Goal: Check status: Check status

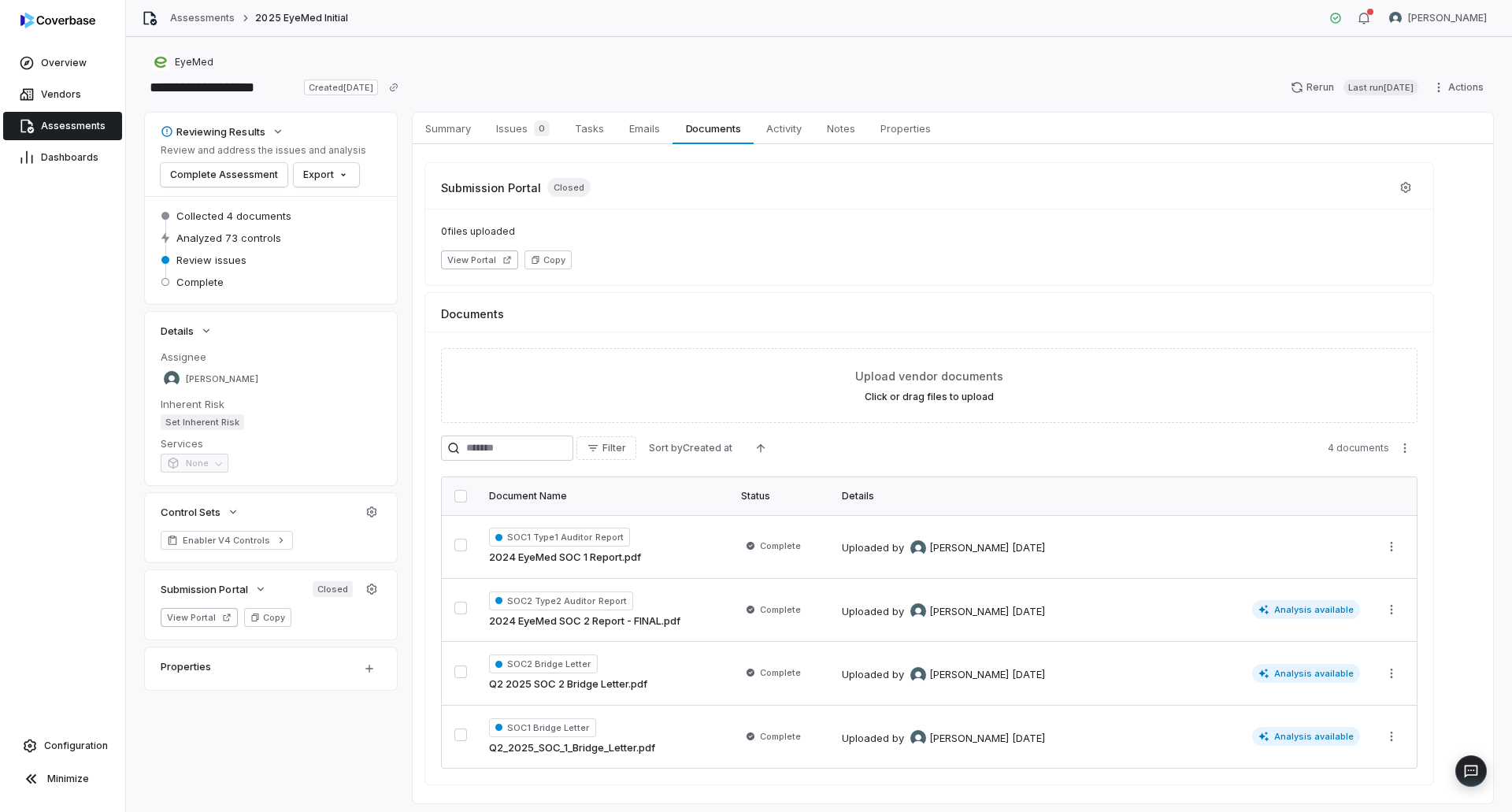
scroll to position [41, 0]
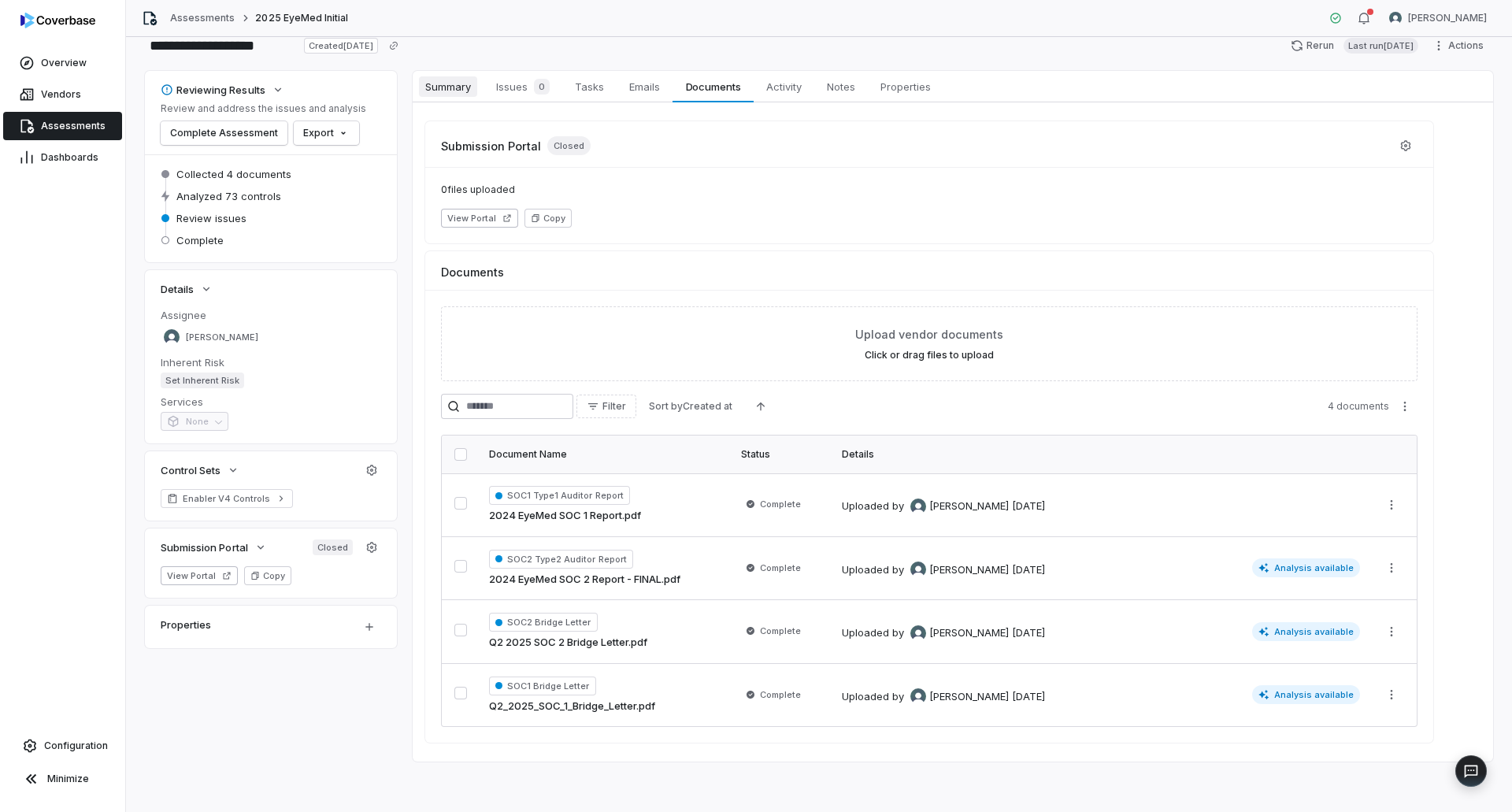
click at [461, 83] on span "Summary" at bounding box center [447, 86] width 58 height 20
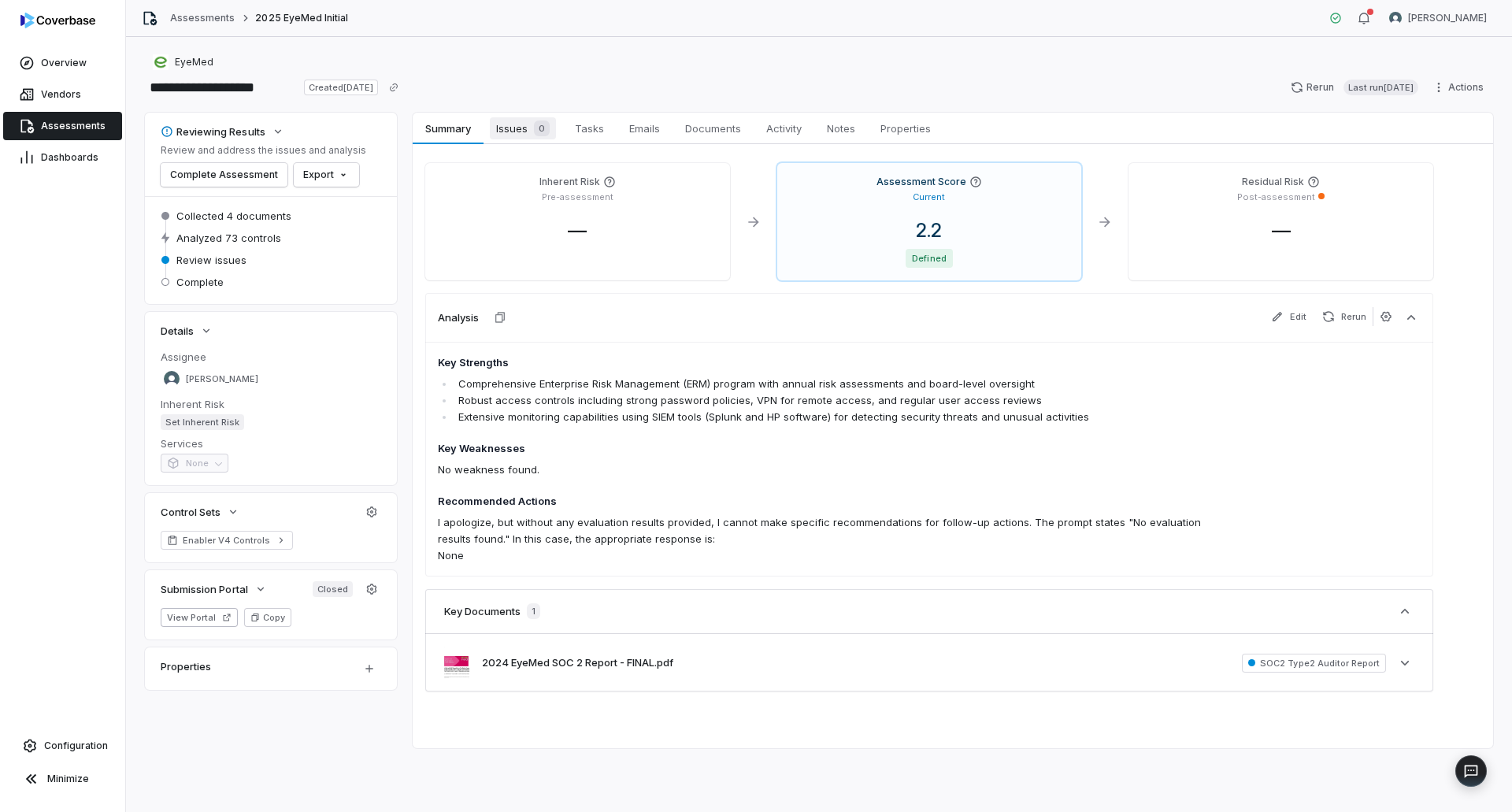
click at [527, 125] on span "Issues 0" at bounding box center [523, 128] width 67 height 22
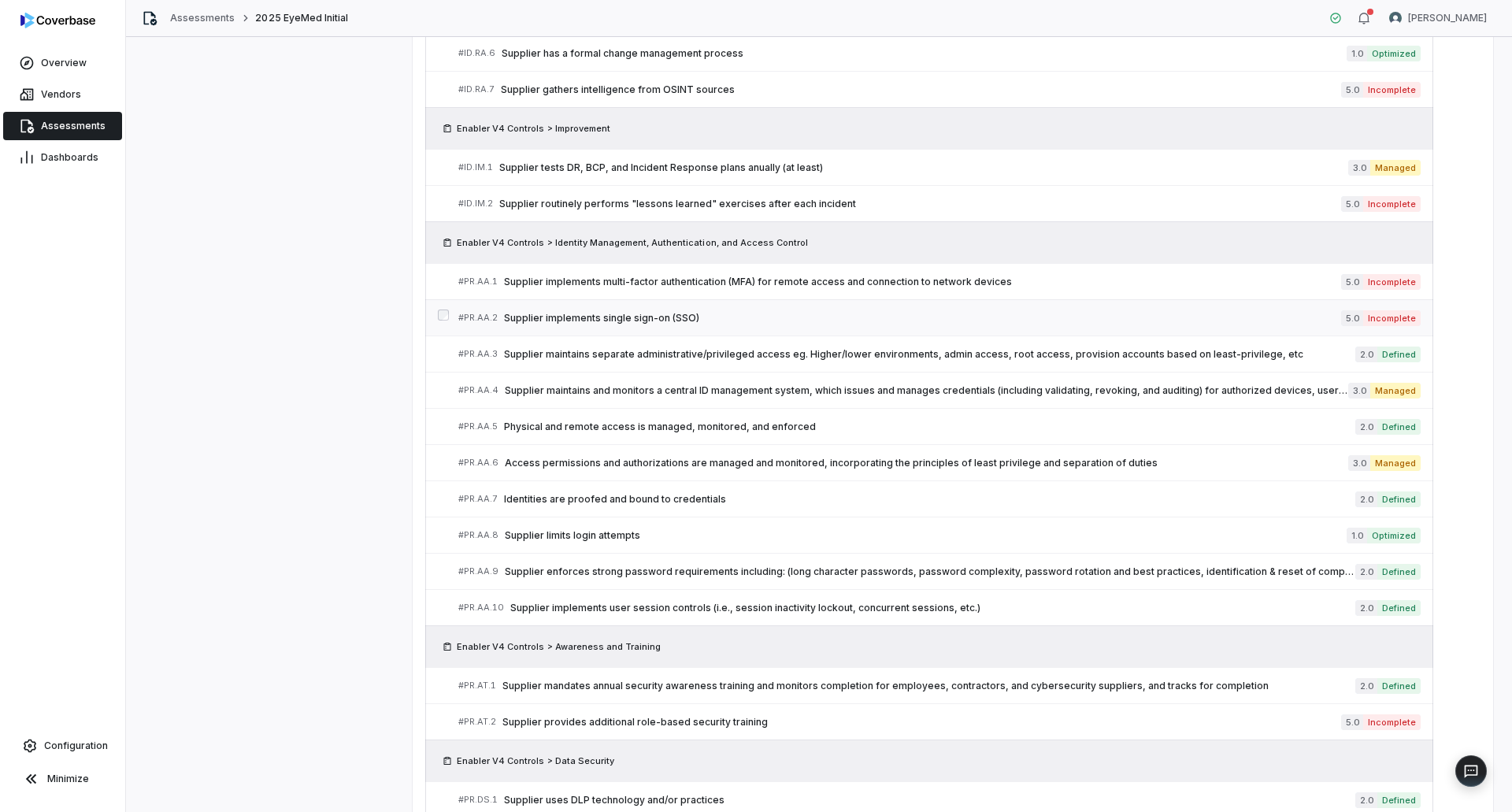
scroll to position [1534, 0]
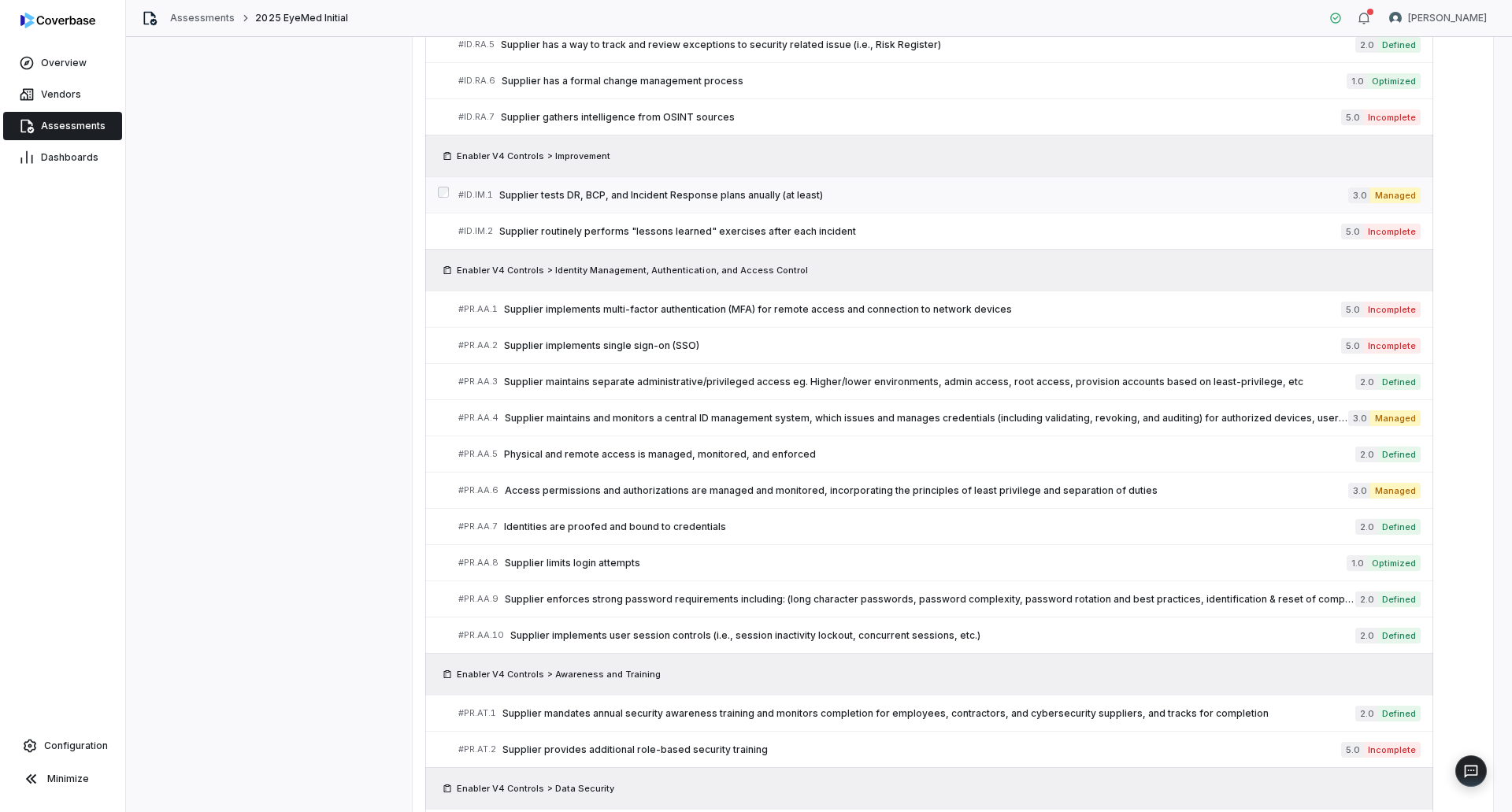
click at [783, 199] on span "Supplier tests DR, BCP, and Incident Response plans anually (at least)" at bounding box center [924, 195] width 849 height 13
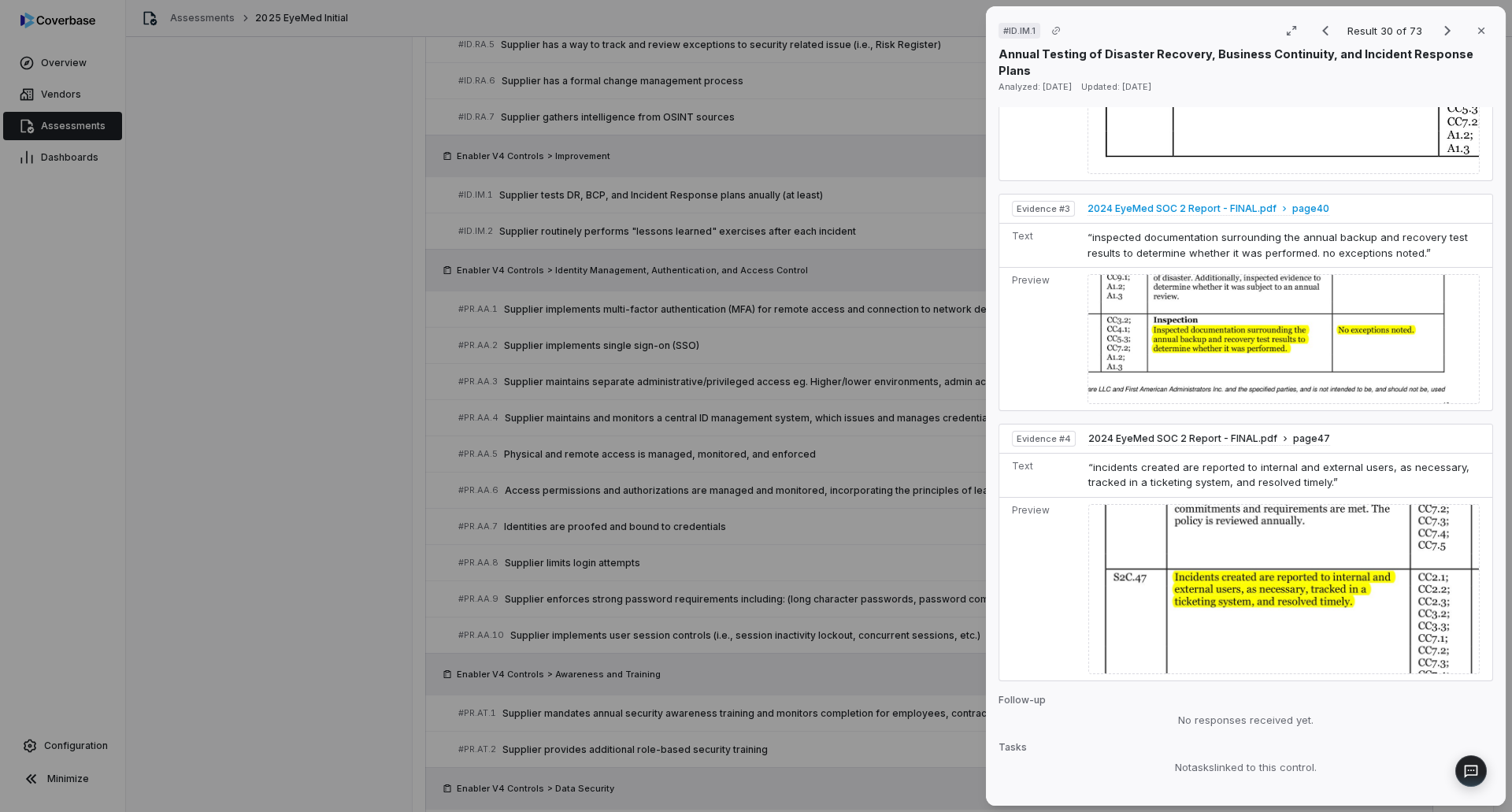
scroll to position [1324, 0]
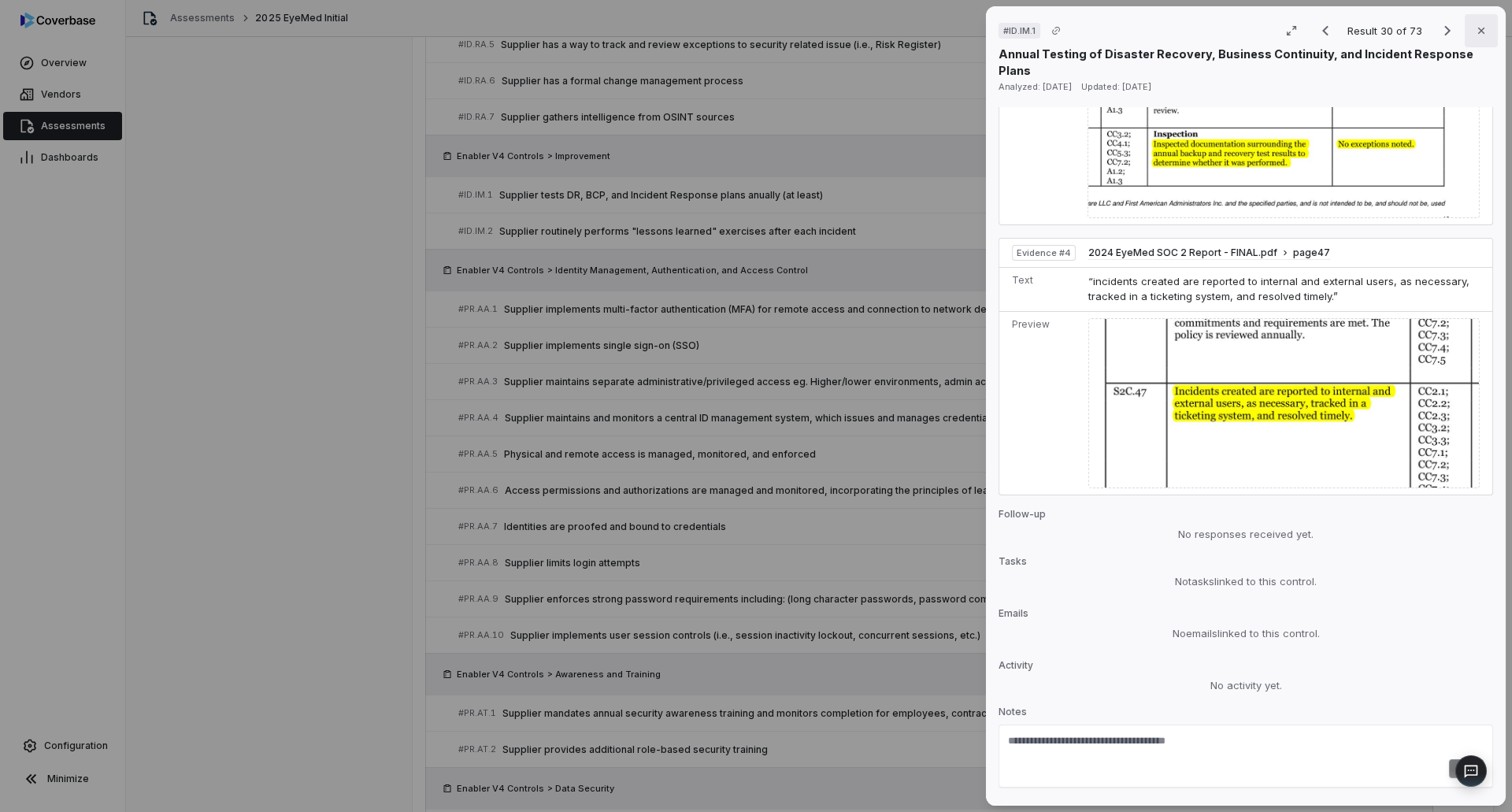
click at [1465, 37] on button "Close" at bounding box center [1481, 31] width 33 height 33
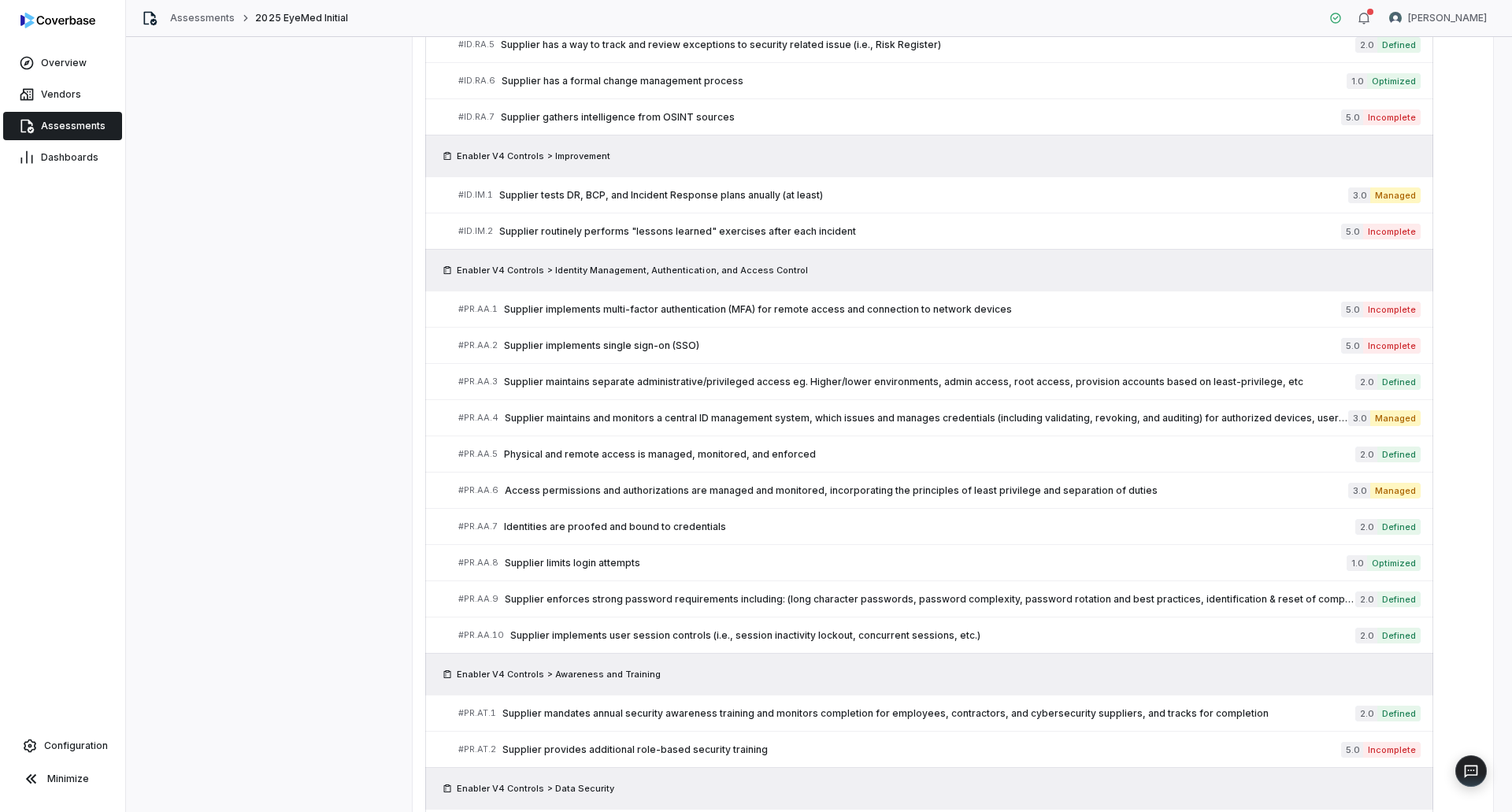
click at [1014, 249] on div "Enabler V4 Controls > Identity Management, Authentication, and Access Control" at bounding box center [929, 269] width 1008 height 41
click at [1011, 232] on span "Supplier routinely performs "lessons learned" exercises after each incident" at bounding box center [920, 231] width 842 height 13
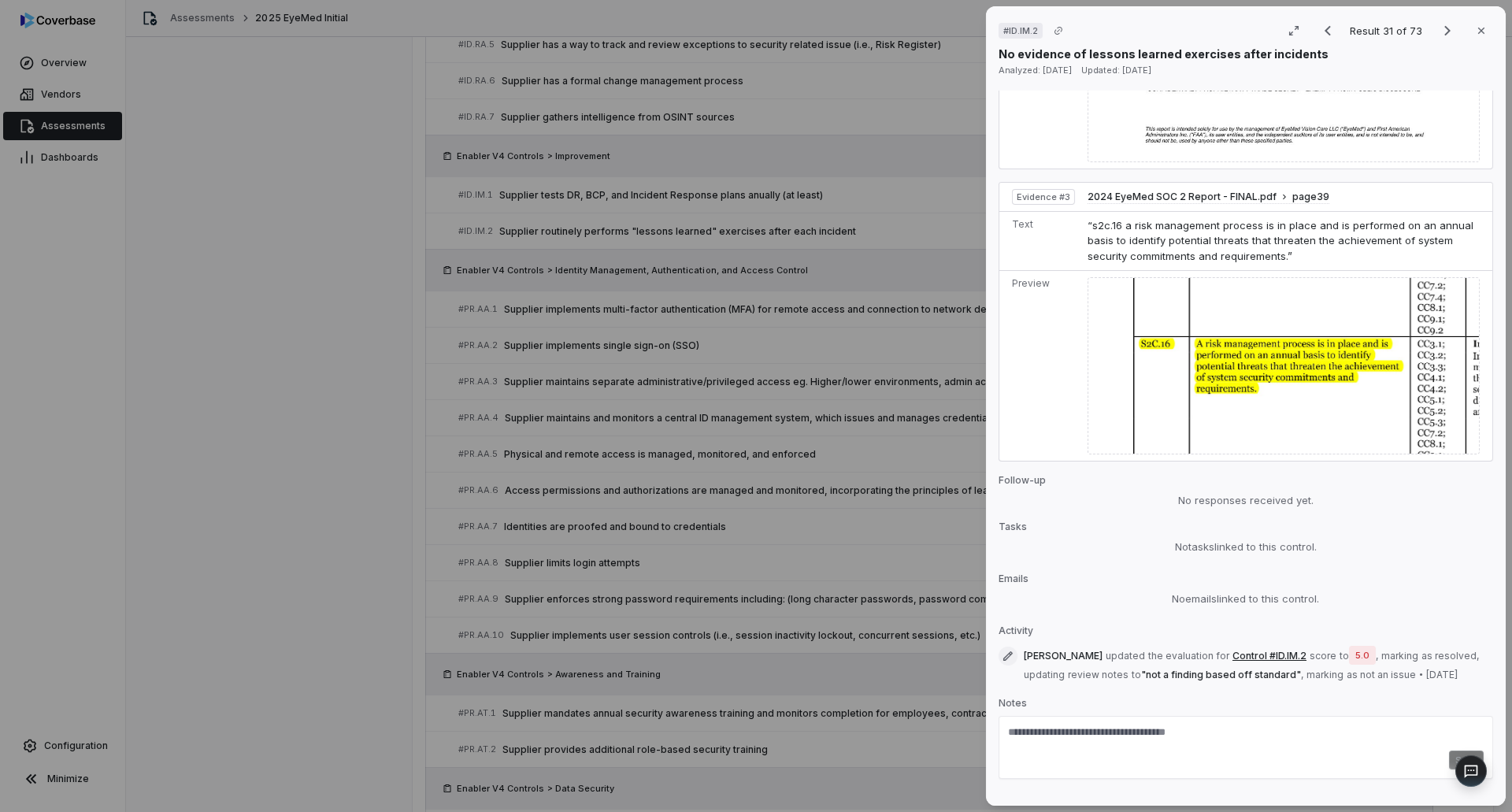
scroll to position [1527, 0]
click at [1474, 27] on icon "button" at bounding box center [1480, 30] width 13 height 13
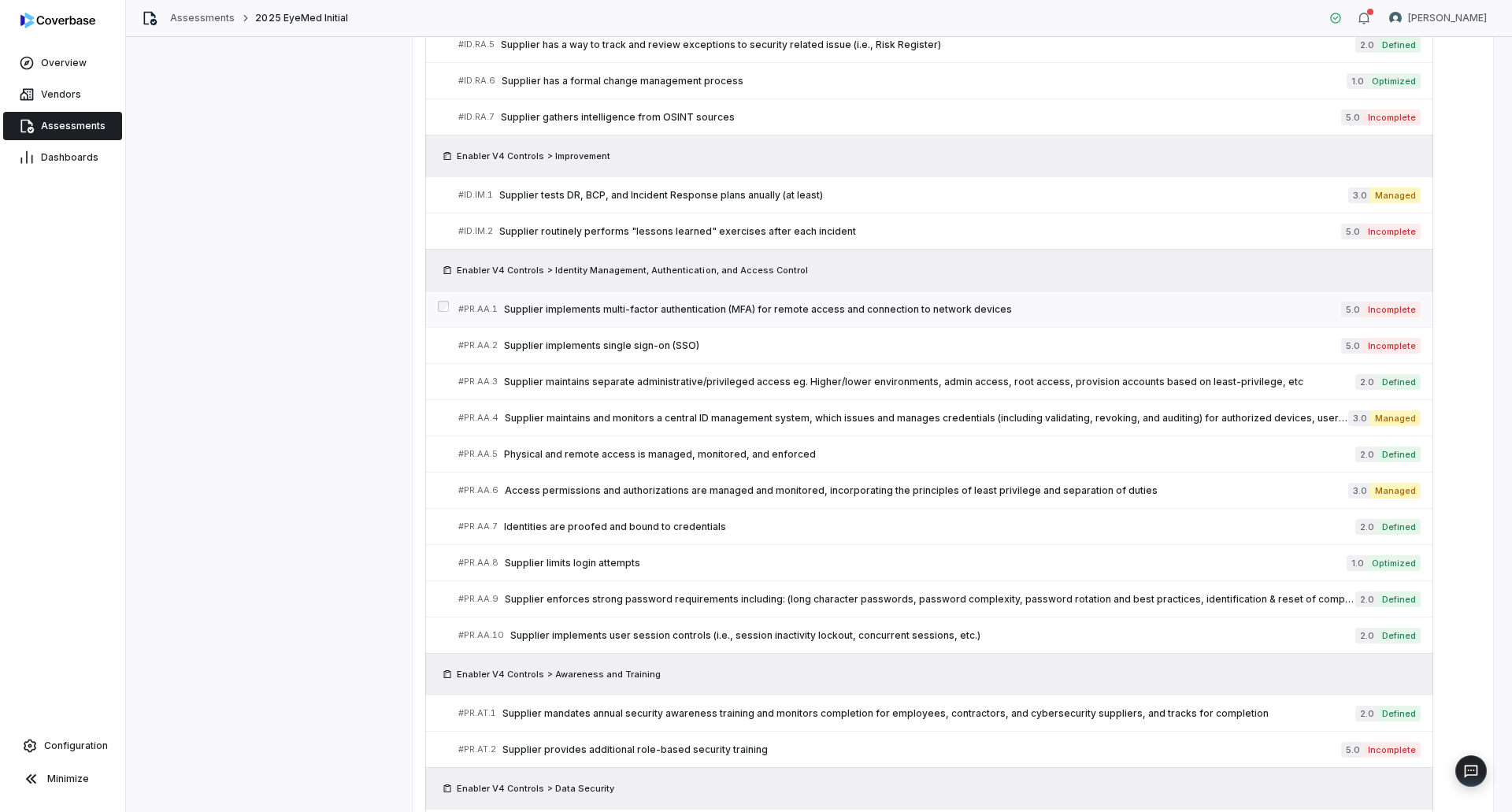
click at [895, 322] on link "# PR.AA.1 Supplier implements multi-factor authentication (MFA) for remote acce…" at bounding box center [939, 309] width 962 height 36
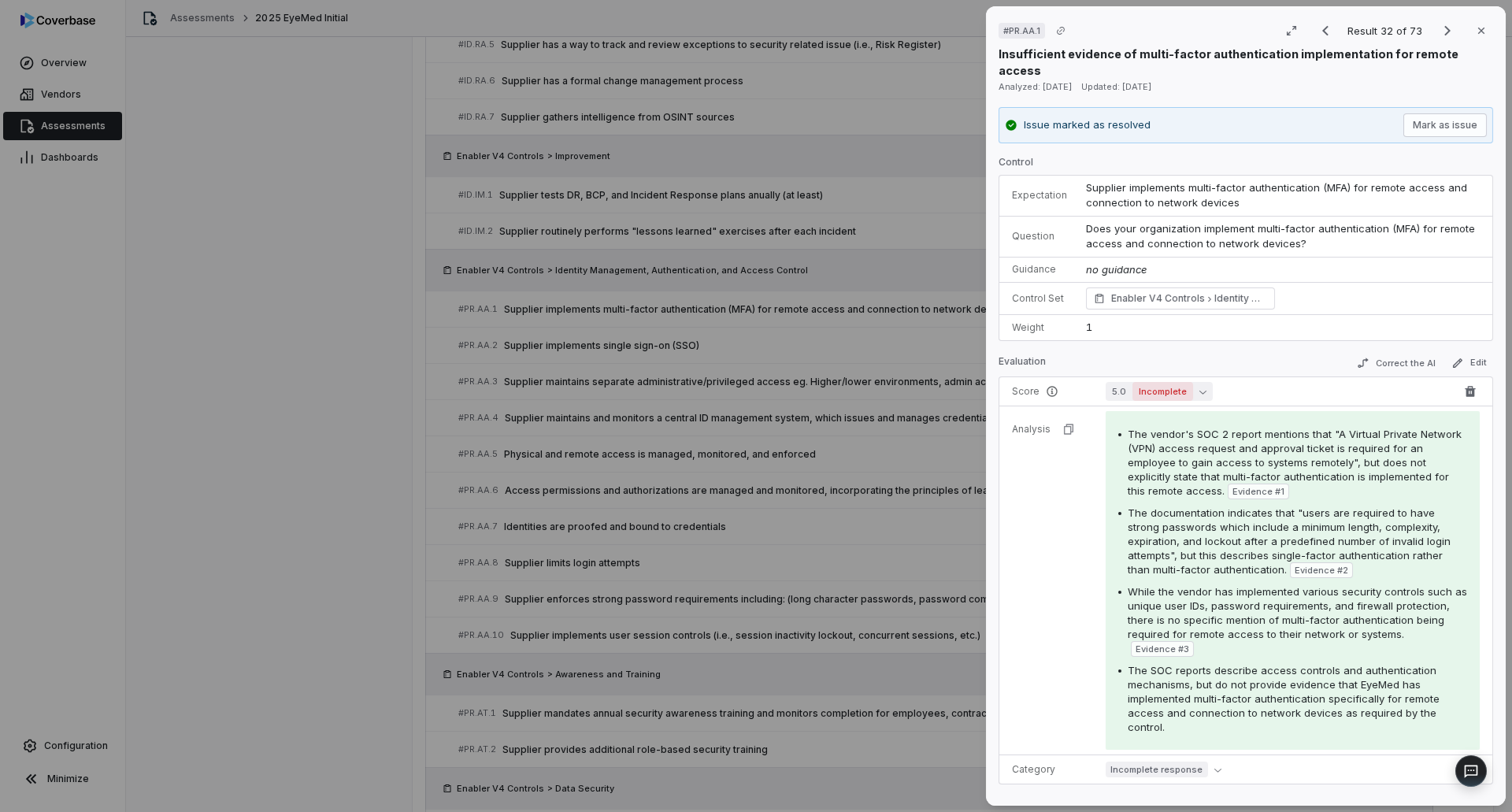
click at [1197, 382] on button "5.0 Incomplete" at bounding box center [1158, 392] width 107 height 19
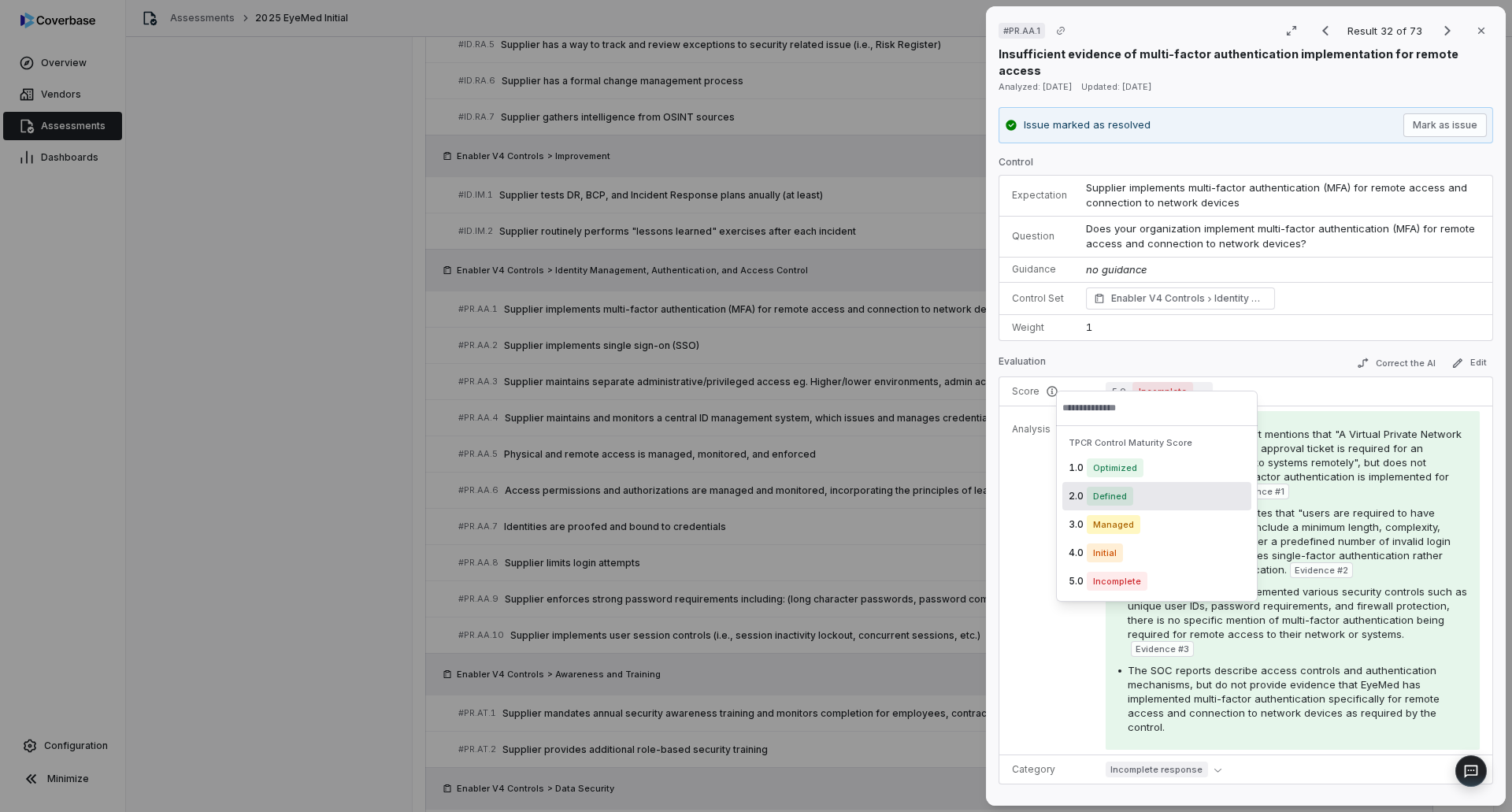
click at [1129, 497] on span "Defined" at bounding box center [1110, 497] width 46 height 19
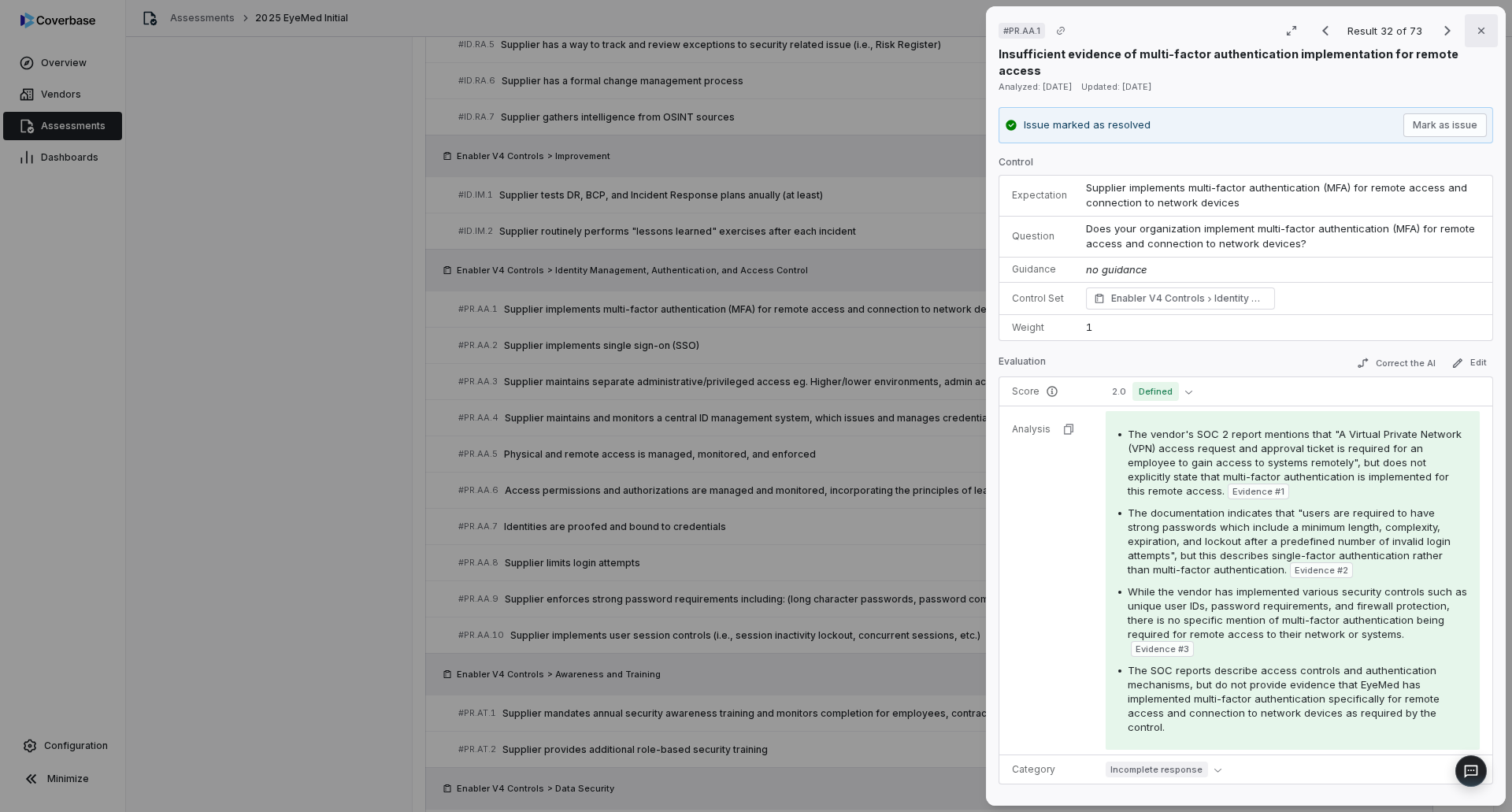
click at [1465, 37] on button "Close" at bounding box center [1481, 31] width 33 height 33
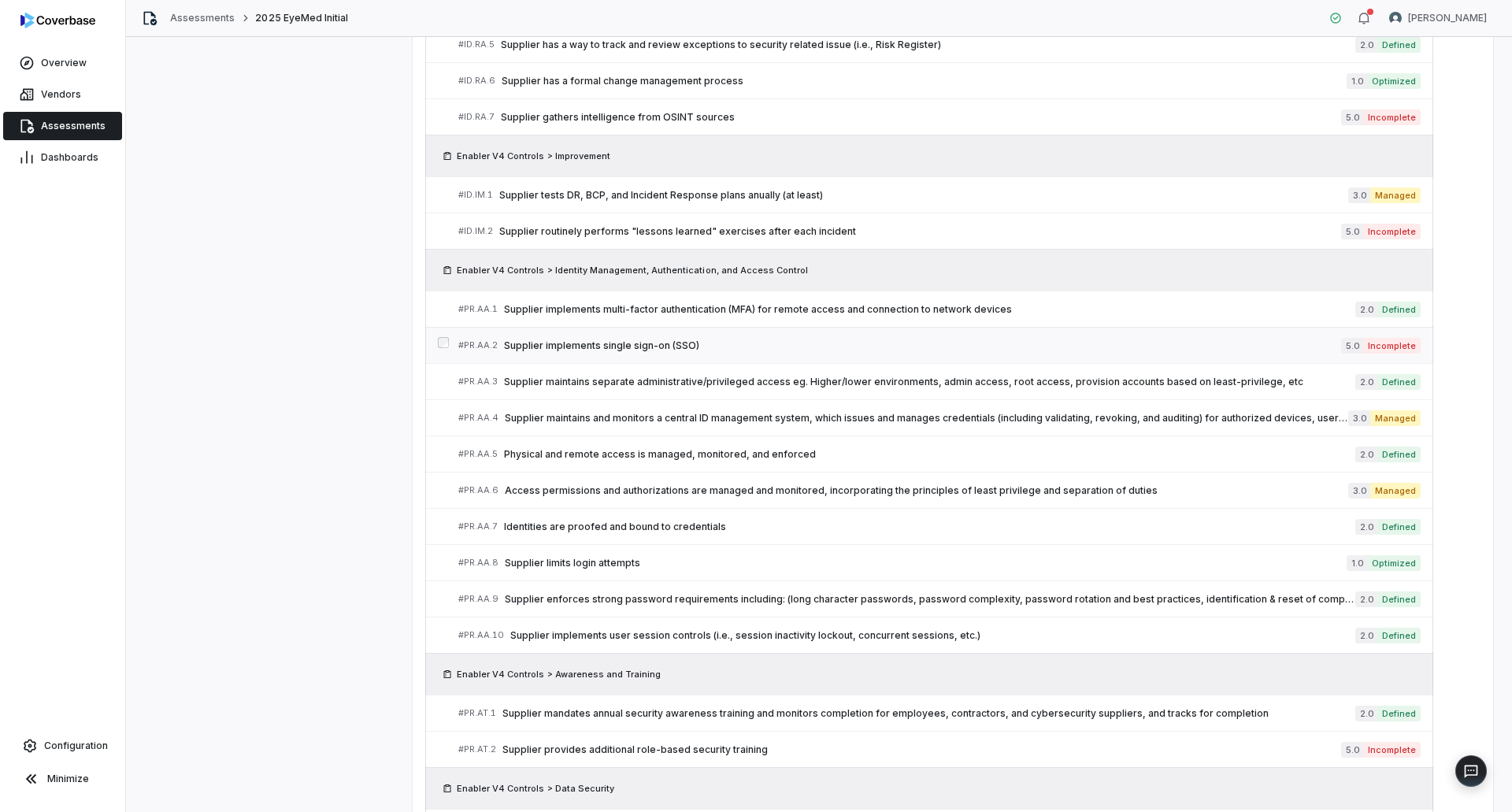
click at [1229, 347] on span "Supplier implements single sign-on (SSO)" at bounding box center [923, 345] width 837 height 13
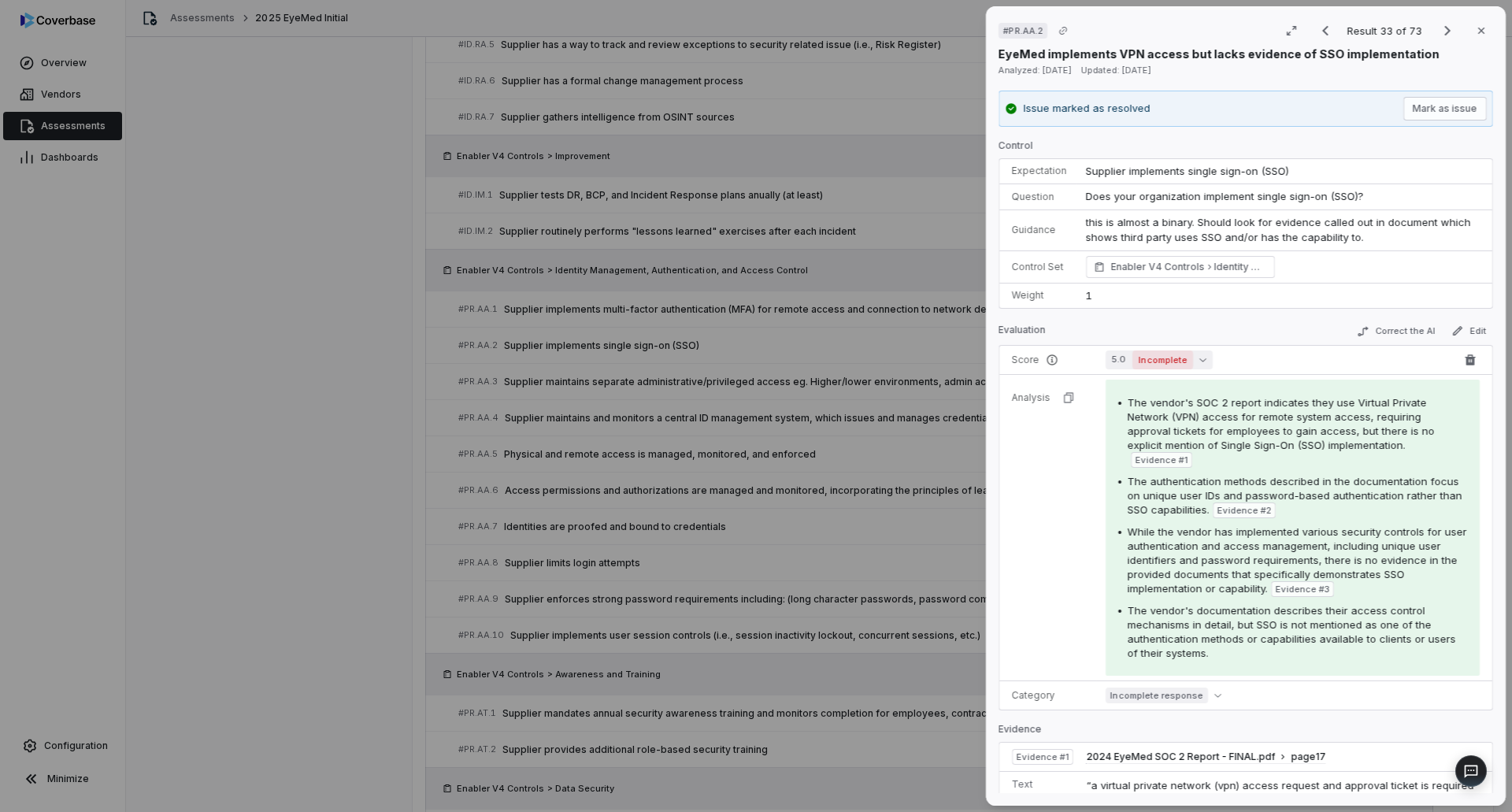
click at [1200, 359] on icon "button" at bounding box center [1202, 359] width 7 height 7
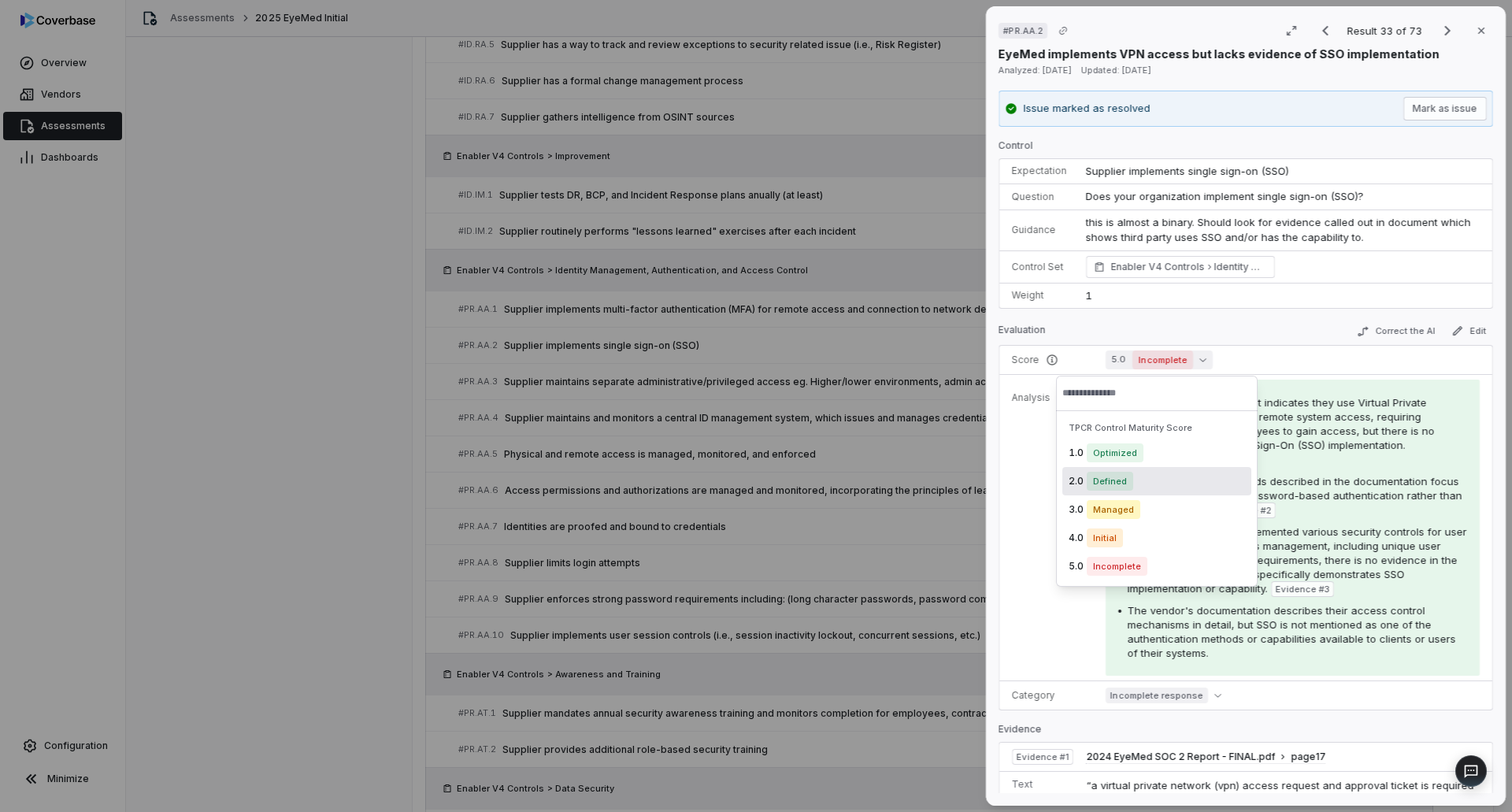
click at [1128, 478] on span "Defined" at bounding box center [1110, 481] width 46 height 19
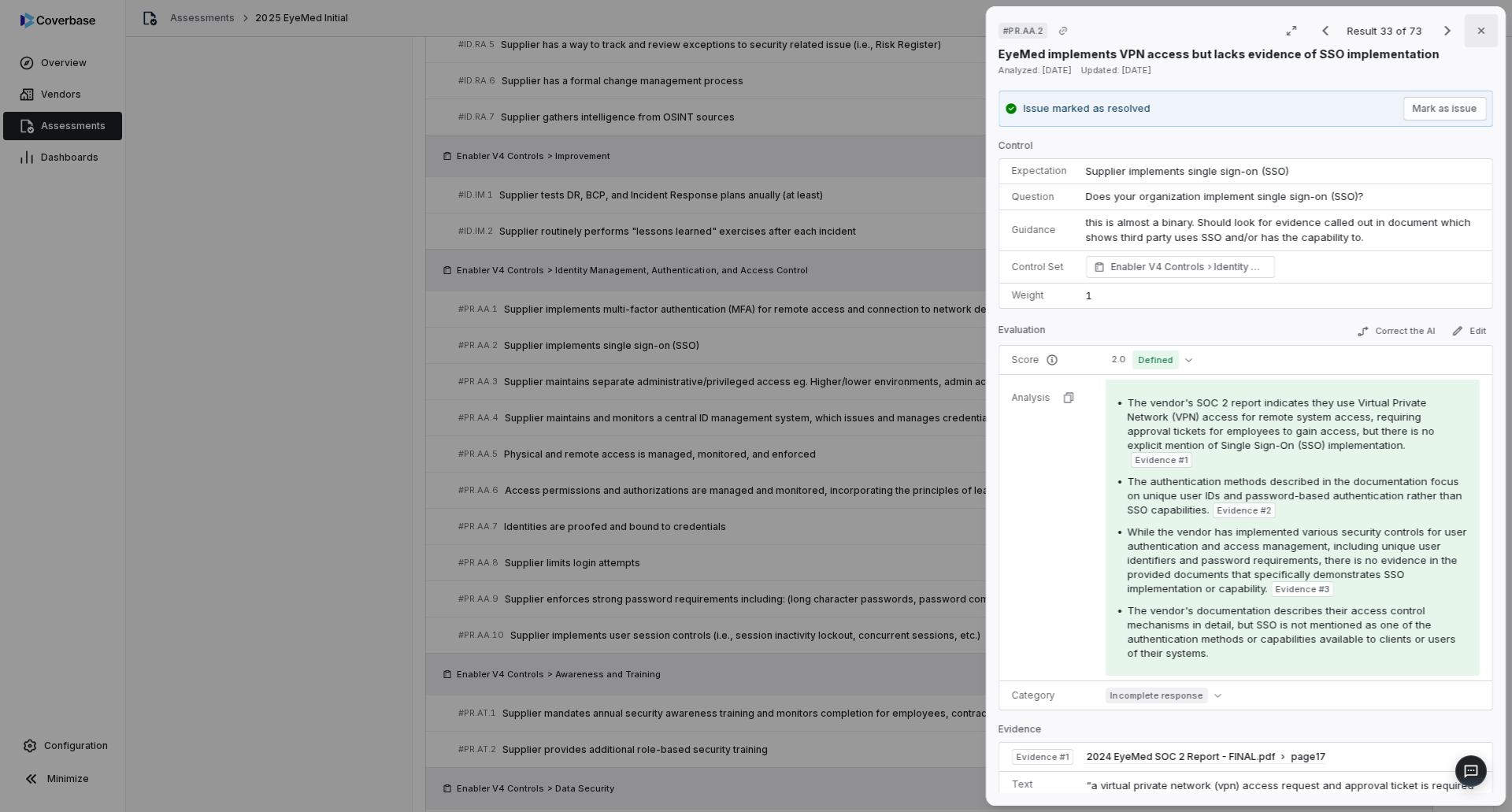
click at [1474, 31] on icon "button" at bounding box center [1480, 30] width 13 height 13
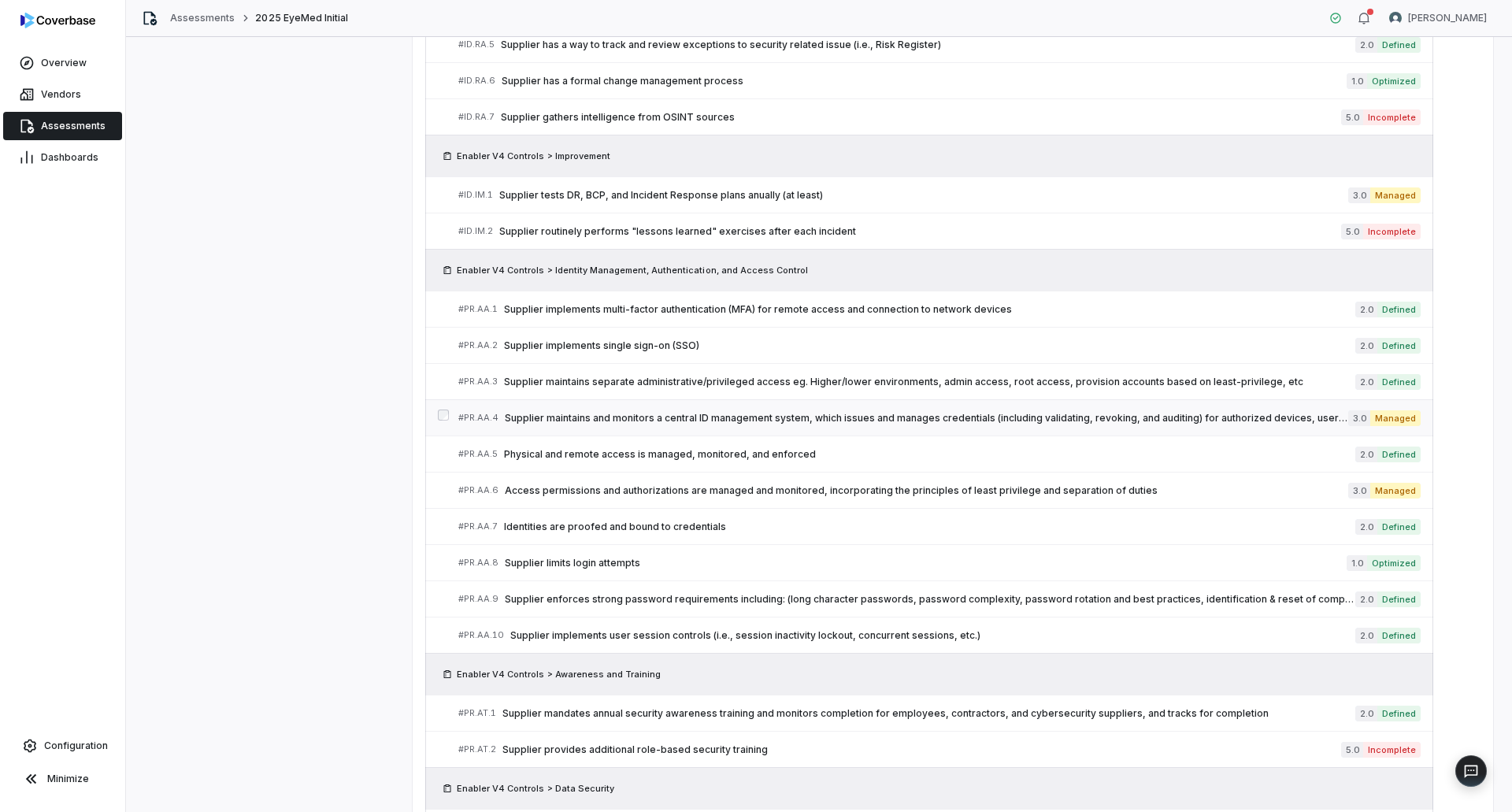
click at [1026, 420] on span "Supplier maintains and monitors a central ID management system, which issues an…" at bounding box center [926, 418] width 843 height 13
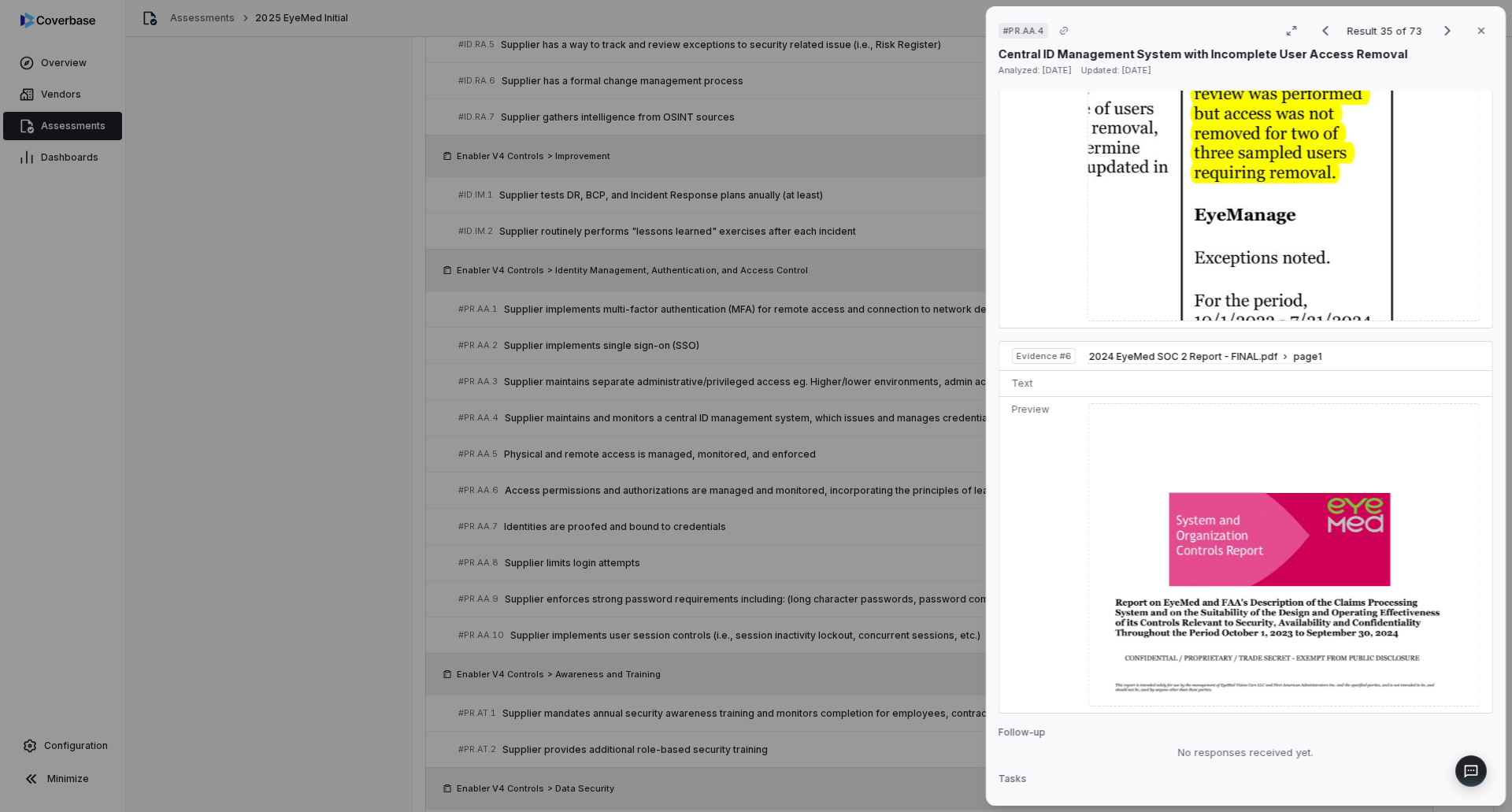
scroll to position [2394, 0]
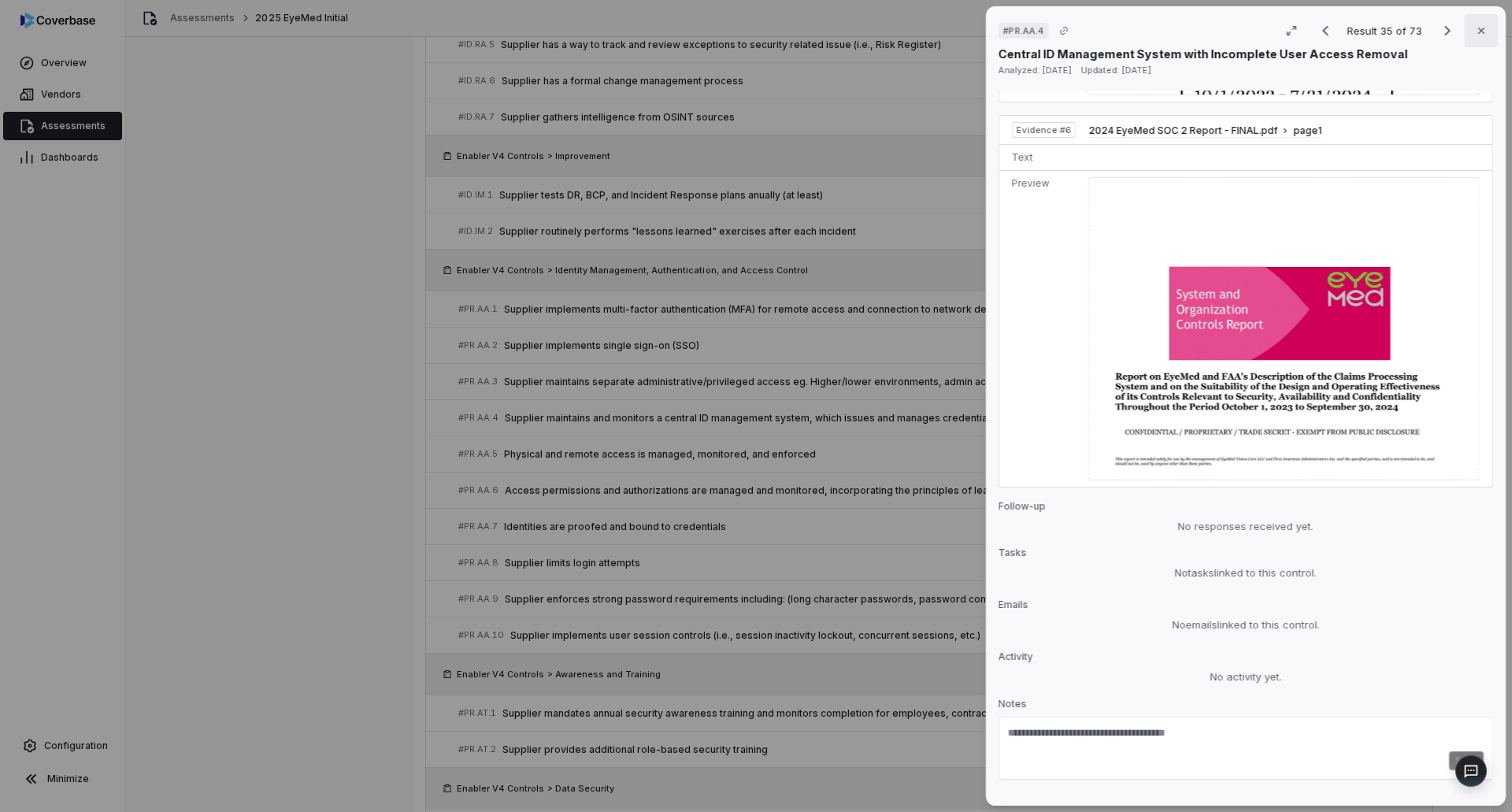
click at [1474, 34] on icon "button" at bounding box center [1480, 30] width 13 height 13
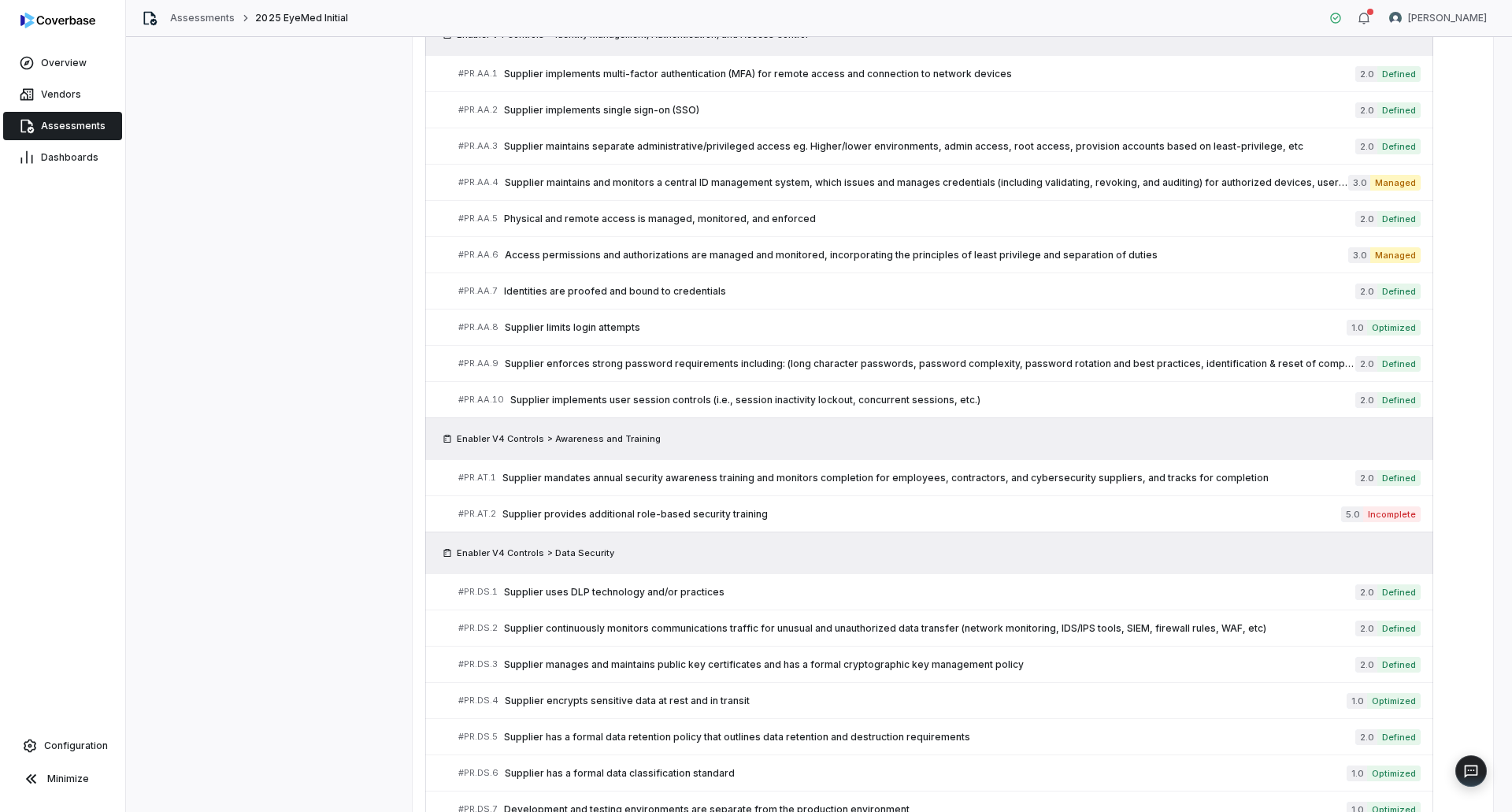
scroll to position [1770, 0]
click at [1101, 523] on link "# PR.AT.2 Supplier provides additional role-based security training 5.0 Incompl…" at bounding box center [939, 513] width 962 height 36
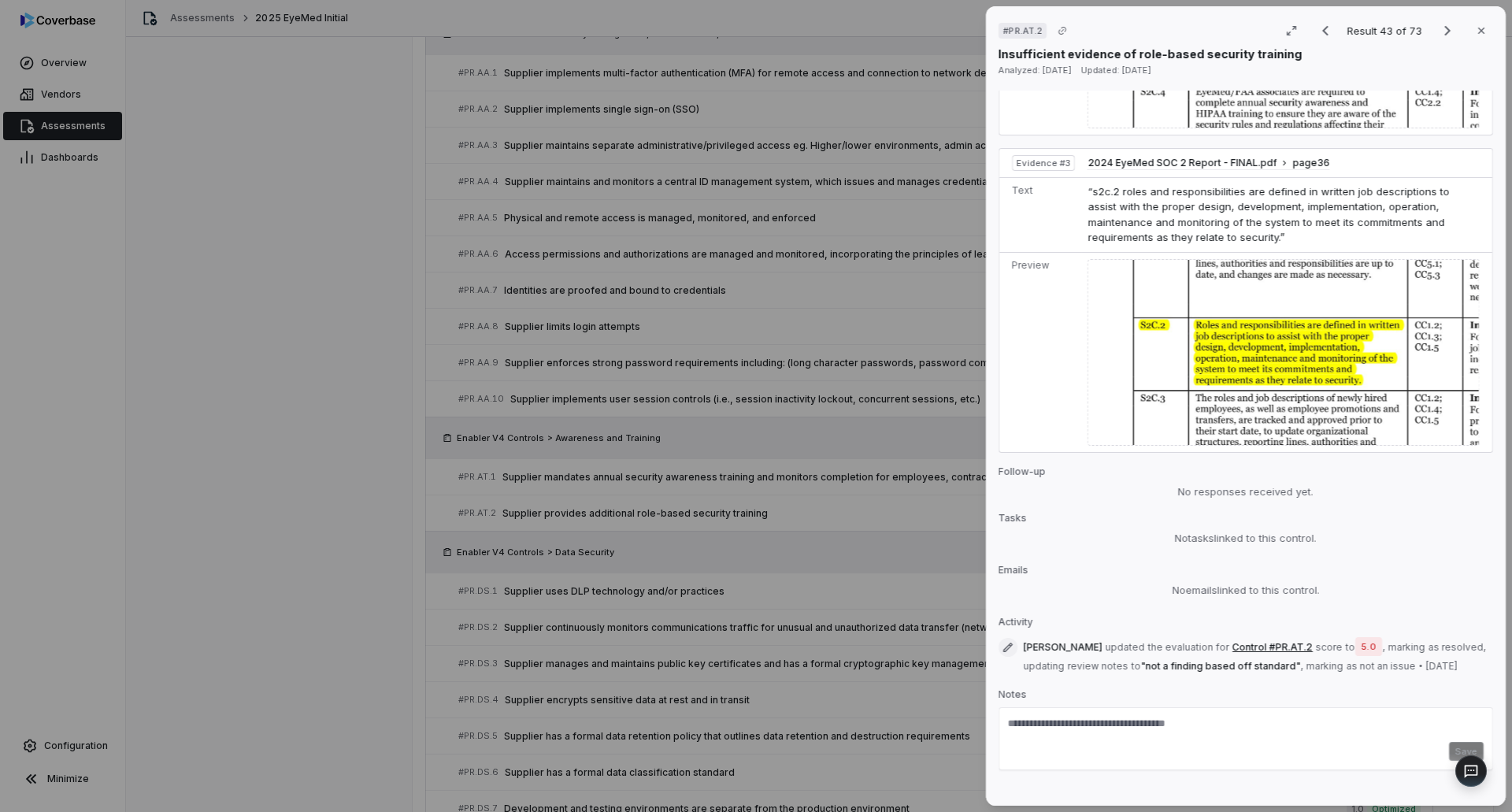
scroll to position [1234, 0]
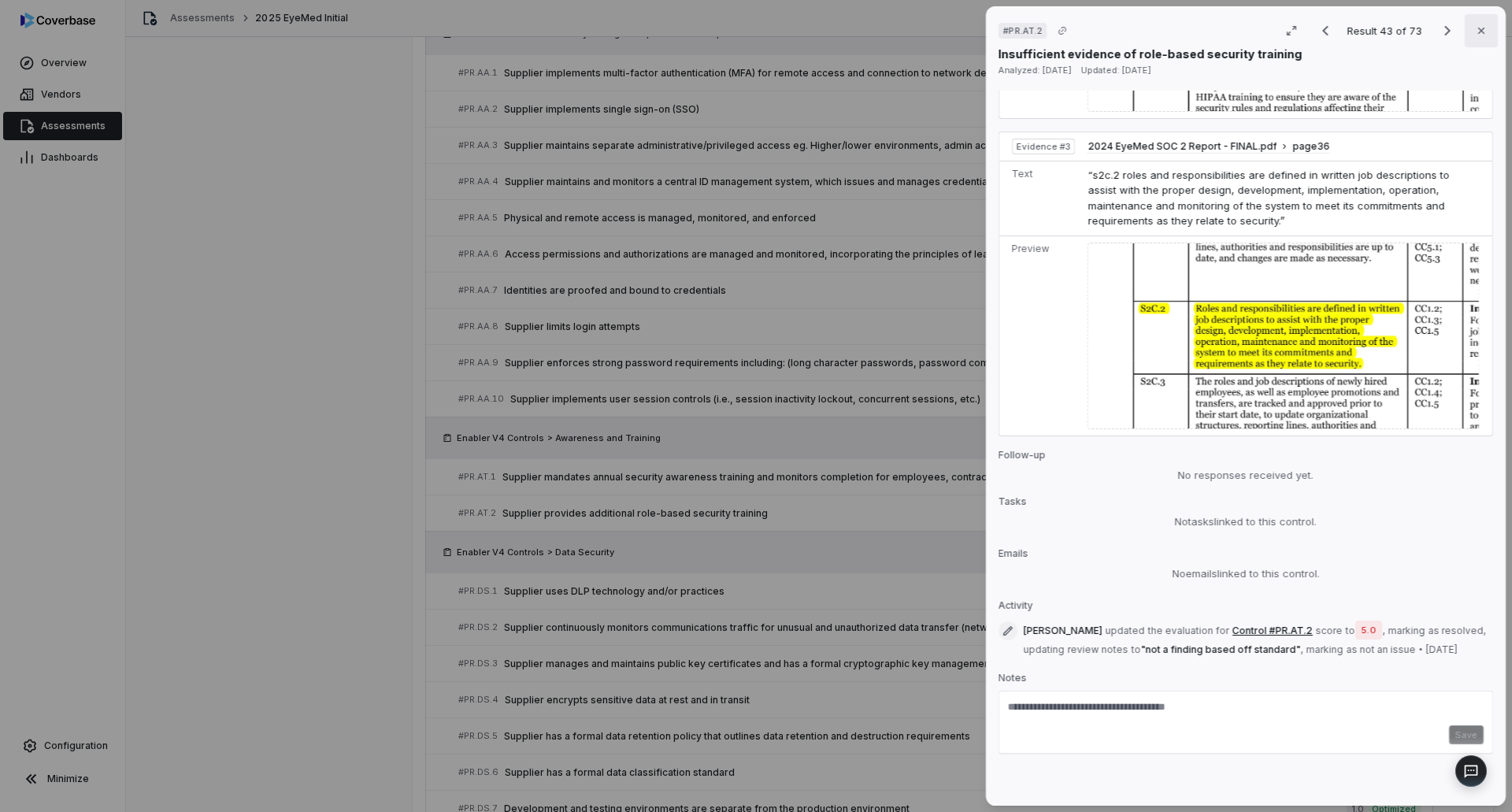
click at [1474, 37] on icon "button" at bounding box center [1480, 30] width 13 height 13
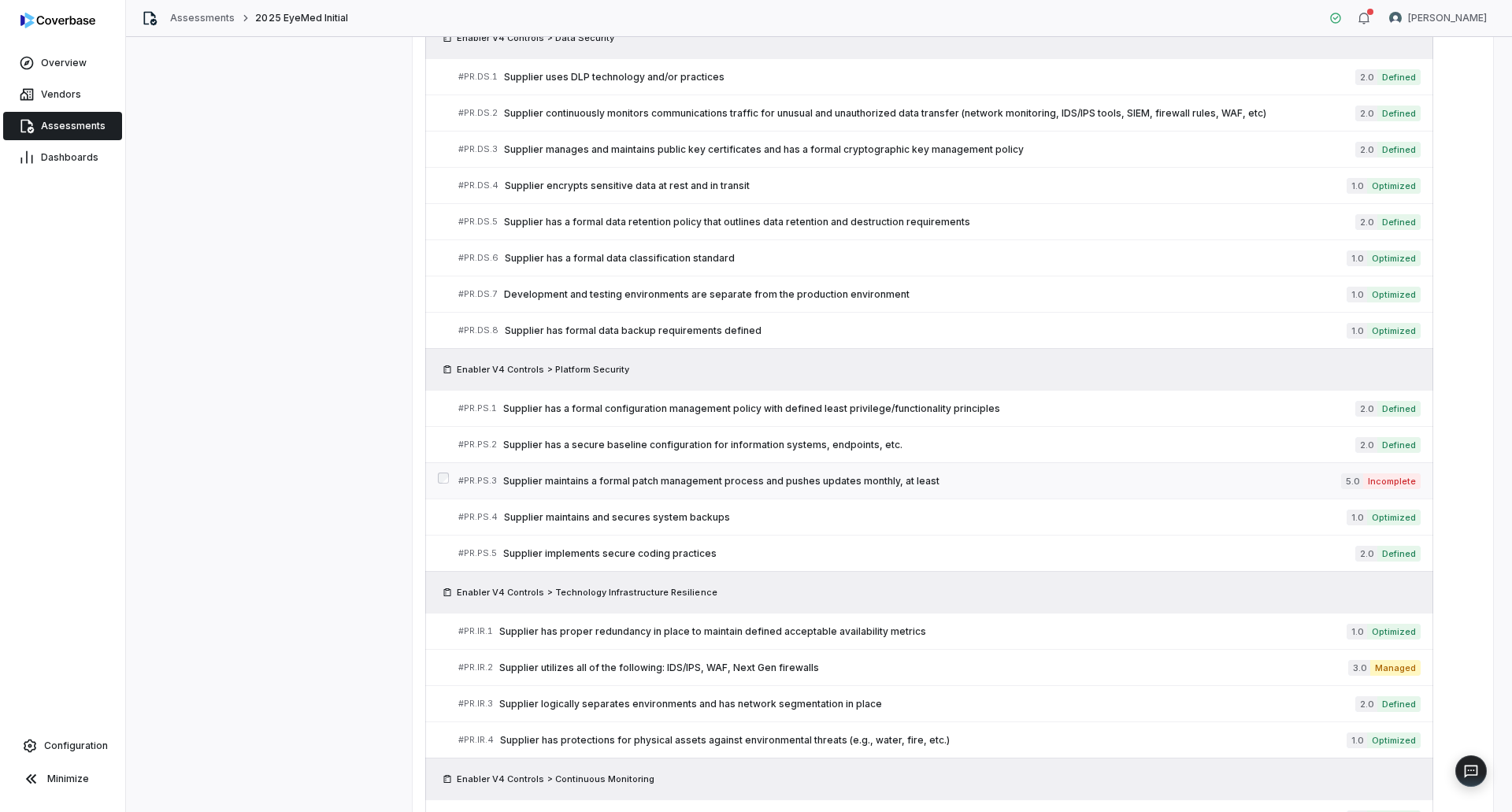
scroll to position [2321, 0]
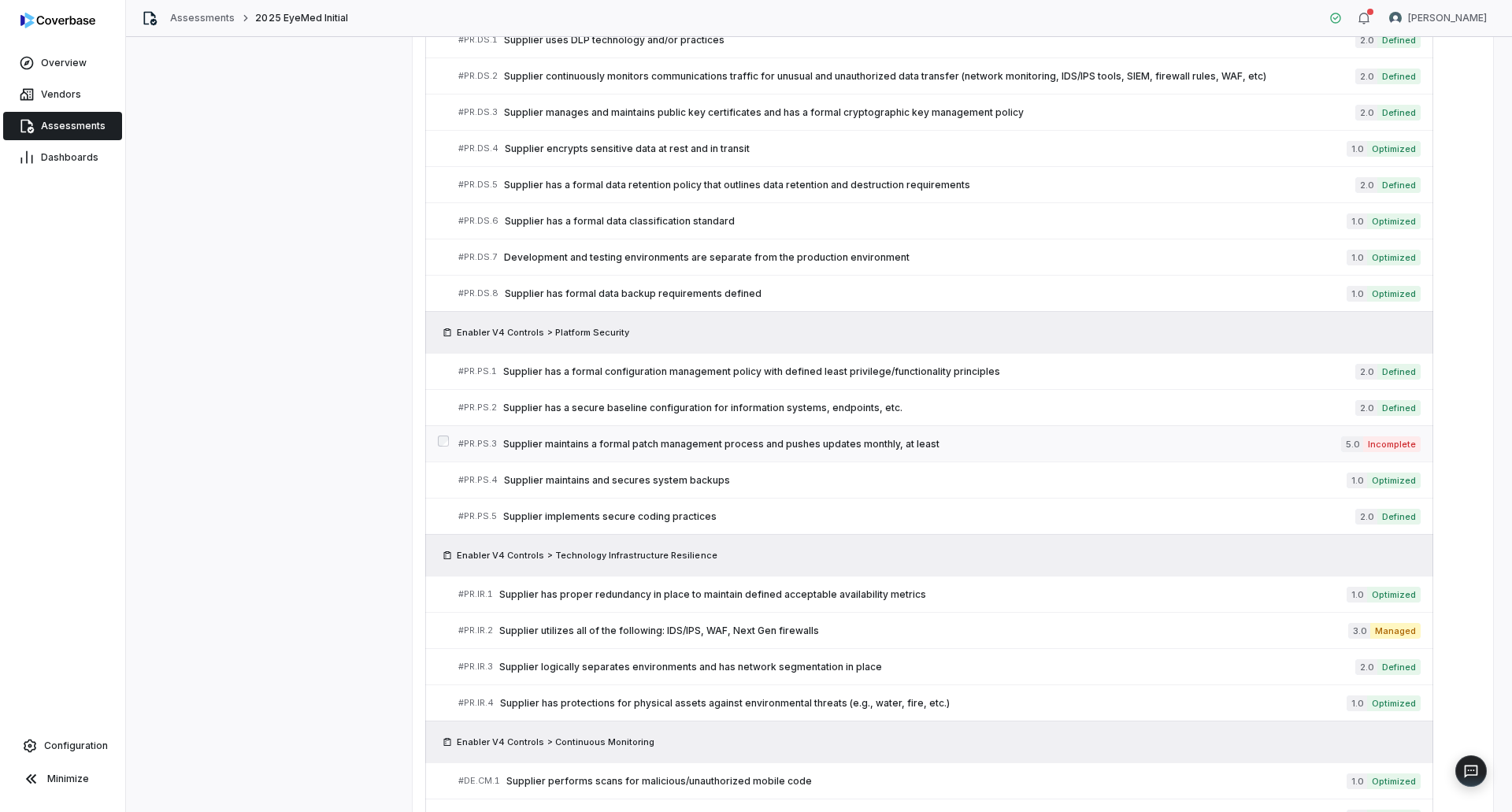
click at [1044, 444] on span "Supplier maintains a formal patch management process and pushes updates monthly…" at bounding box center [922, 444] width 838 height 13
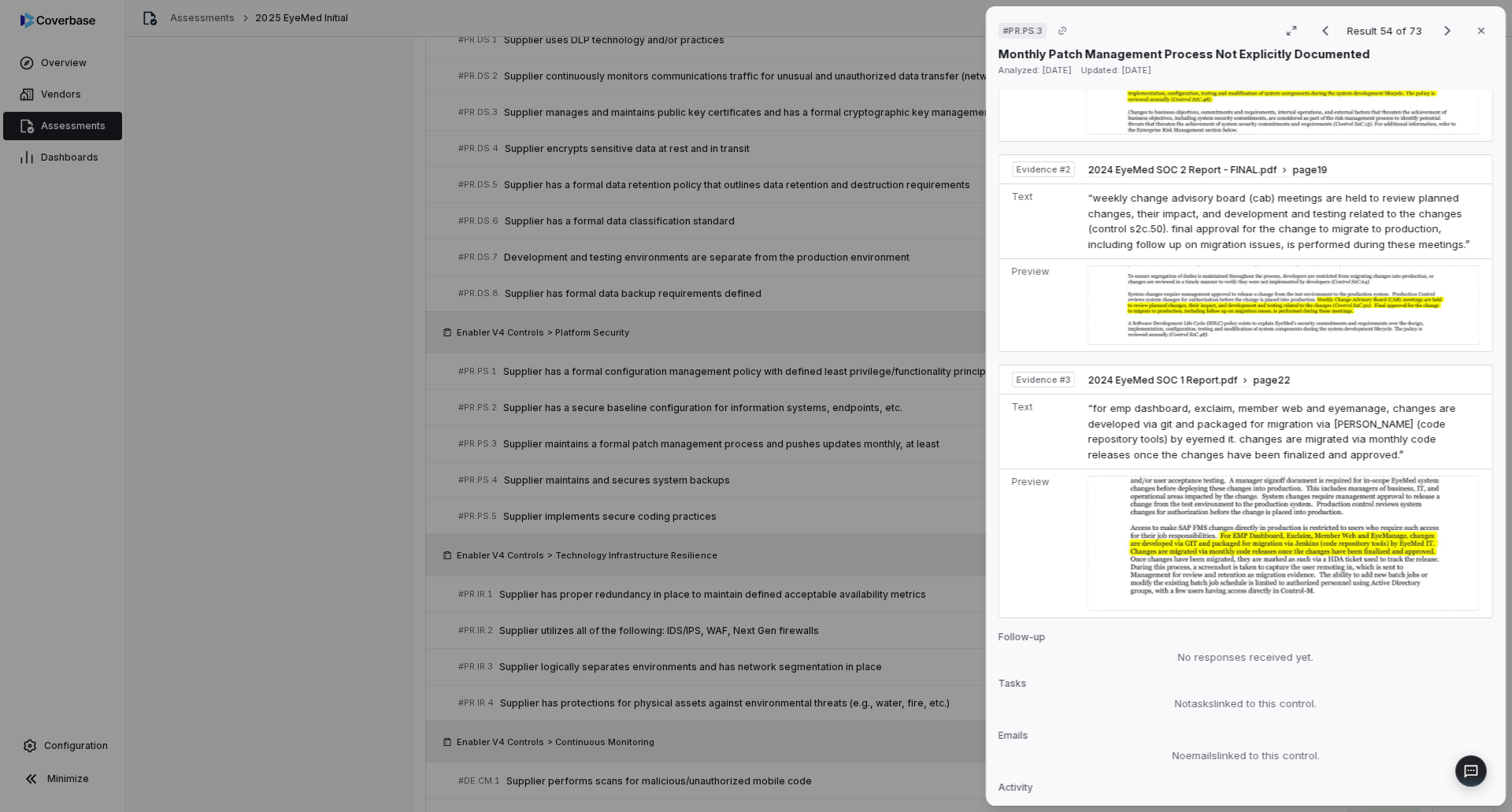
scroll to position [958, 0]
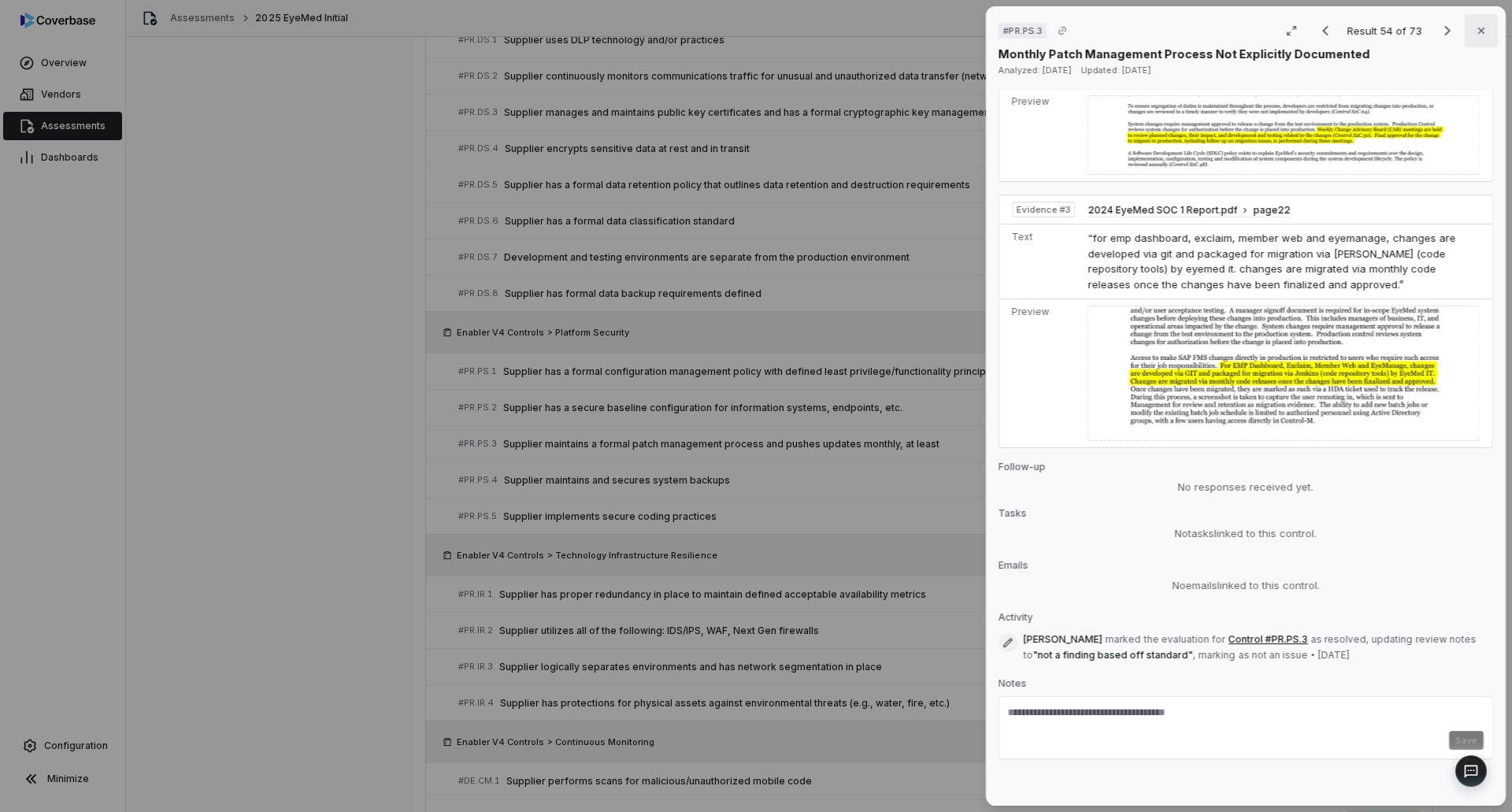
click at [1480, 18] on button "Close" at bounding box center [1481, 31] width 33 height 33
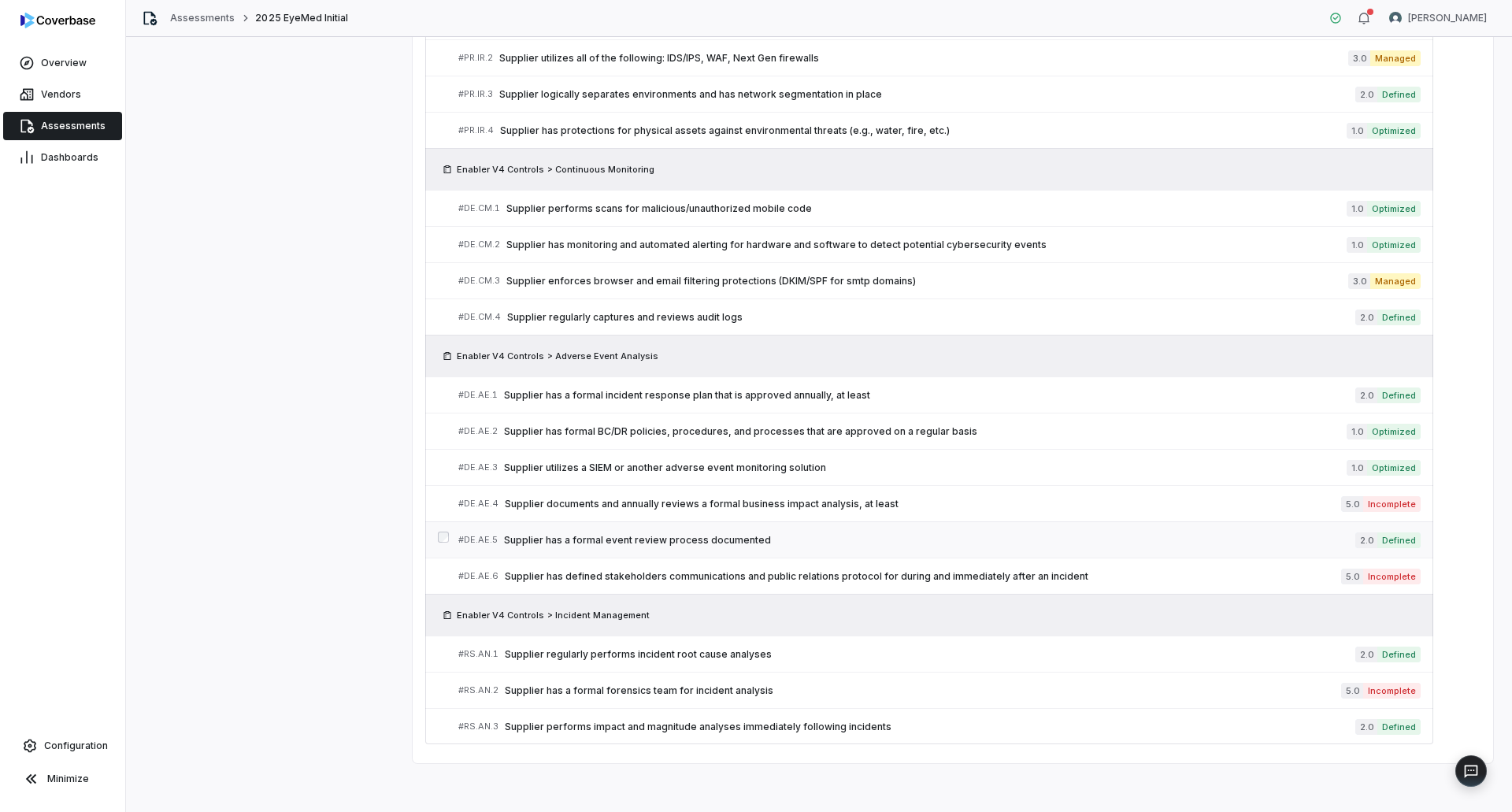
scroll to position [2895, 0]
click at [1118, 507] on span "Supplier documents and annually reviews a formal business impact analysis, at l…" at bounding box center [922, 501] width 836 height 13
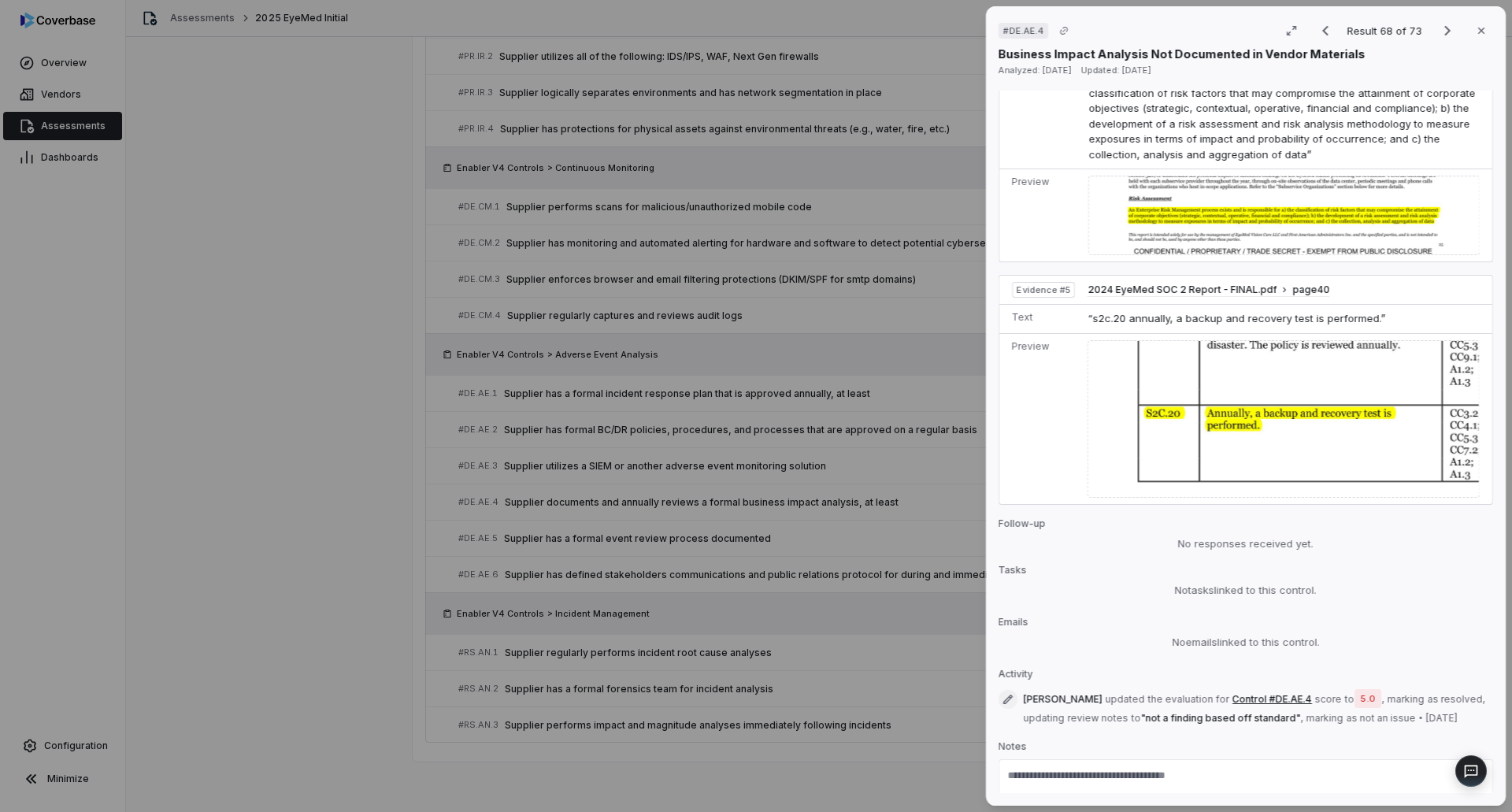
scroll to position [1622, 0]
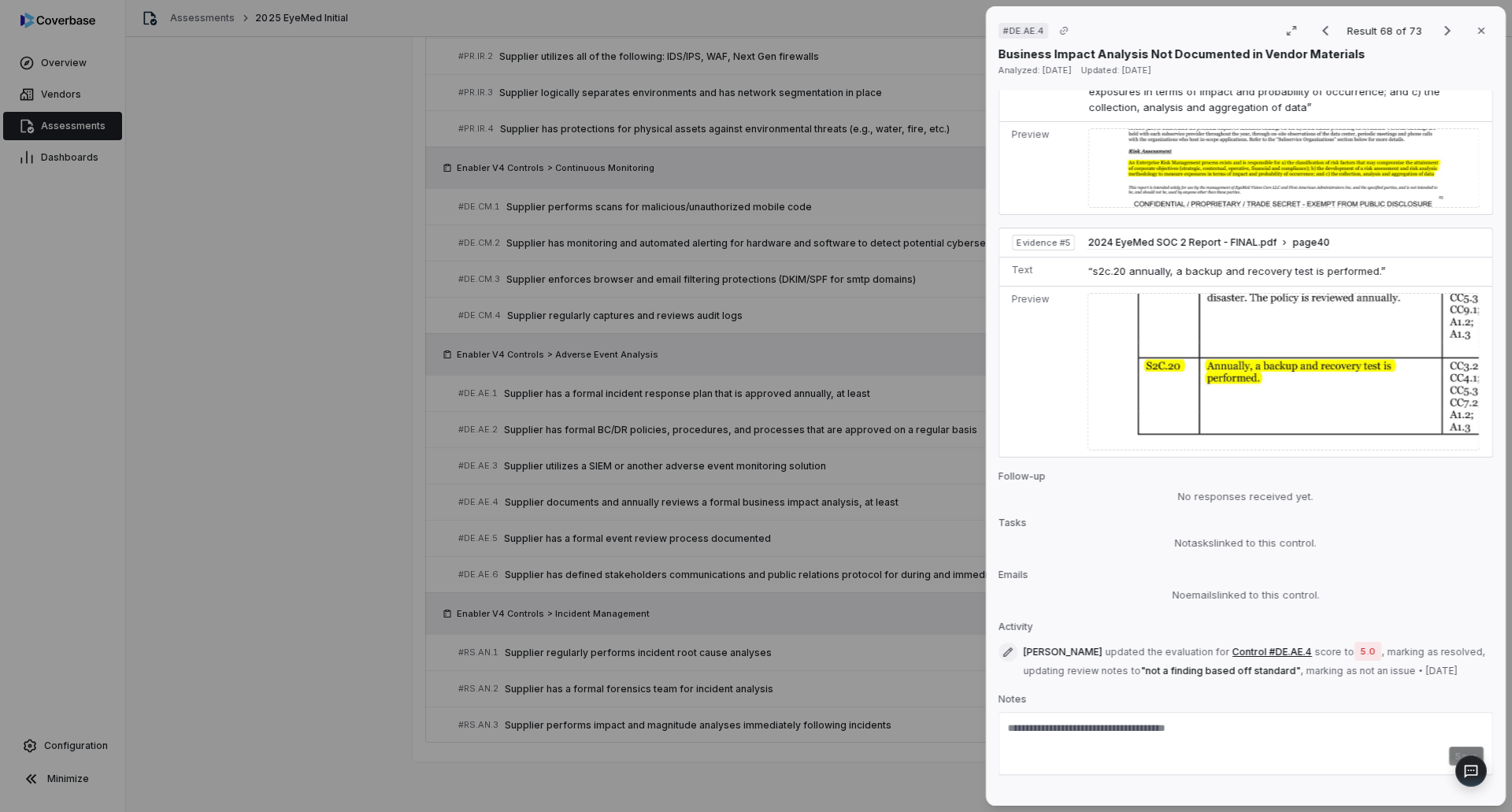
click at [1474, 32] on icon "button" at bounding box center [1480, 30] width 13 height 13
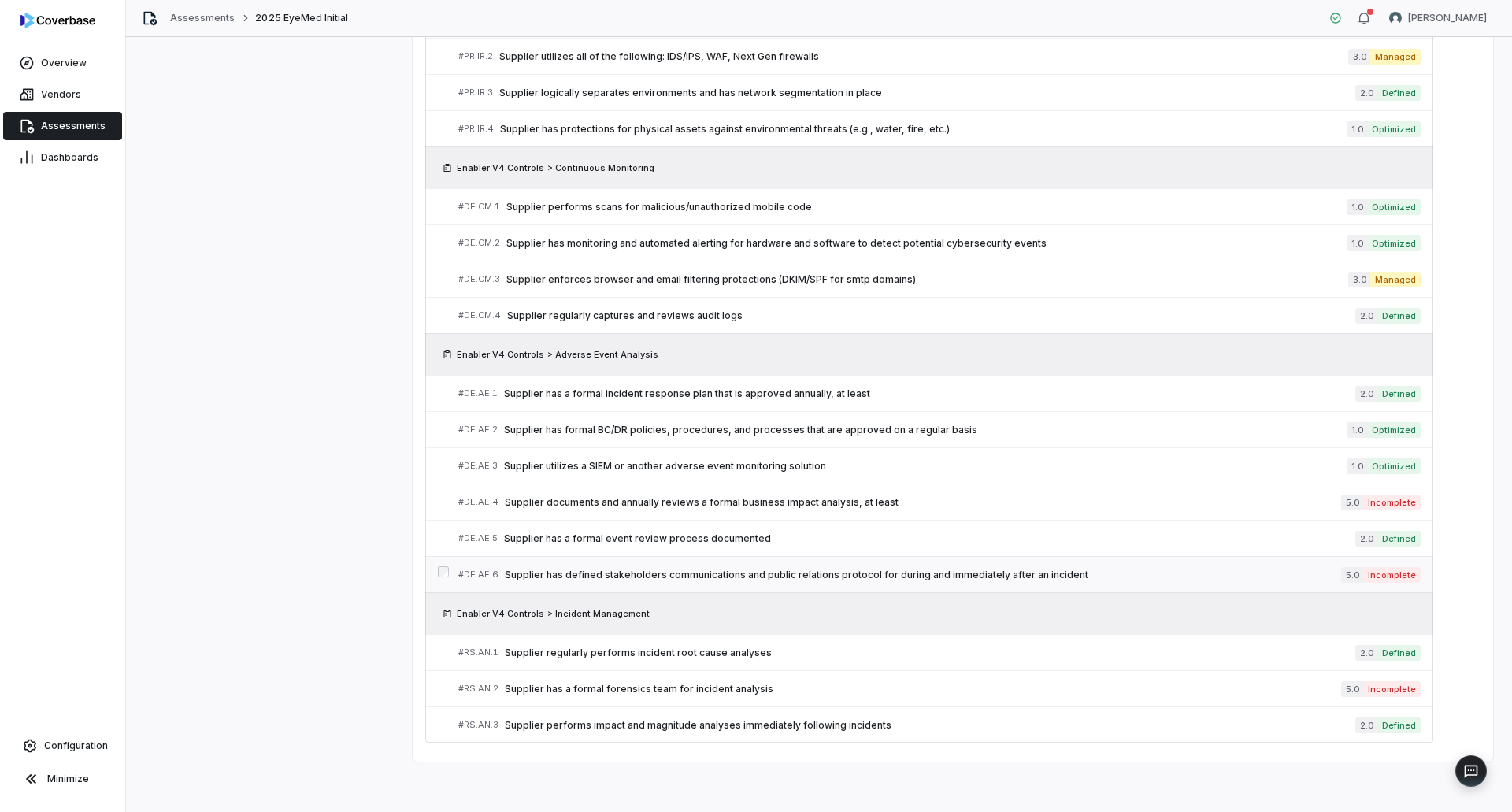
click at [1221, 581] on span "Supplier has defined stakeholders communications and public relations protocol …" at bounding box center [922, 575] width 836 height 13
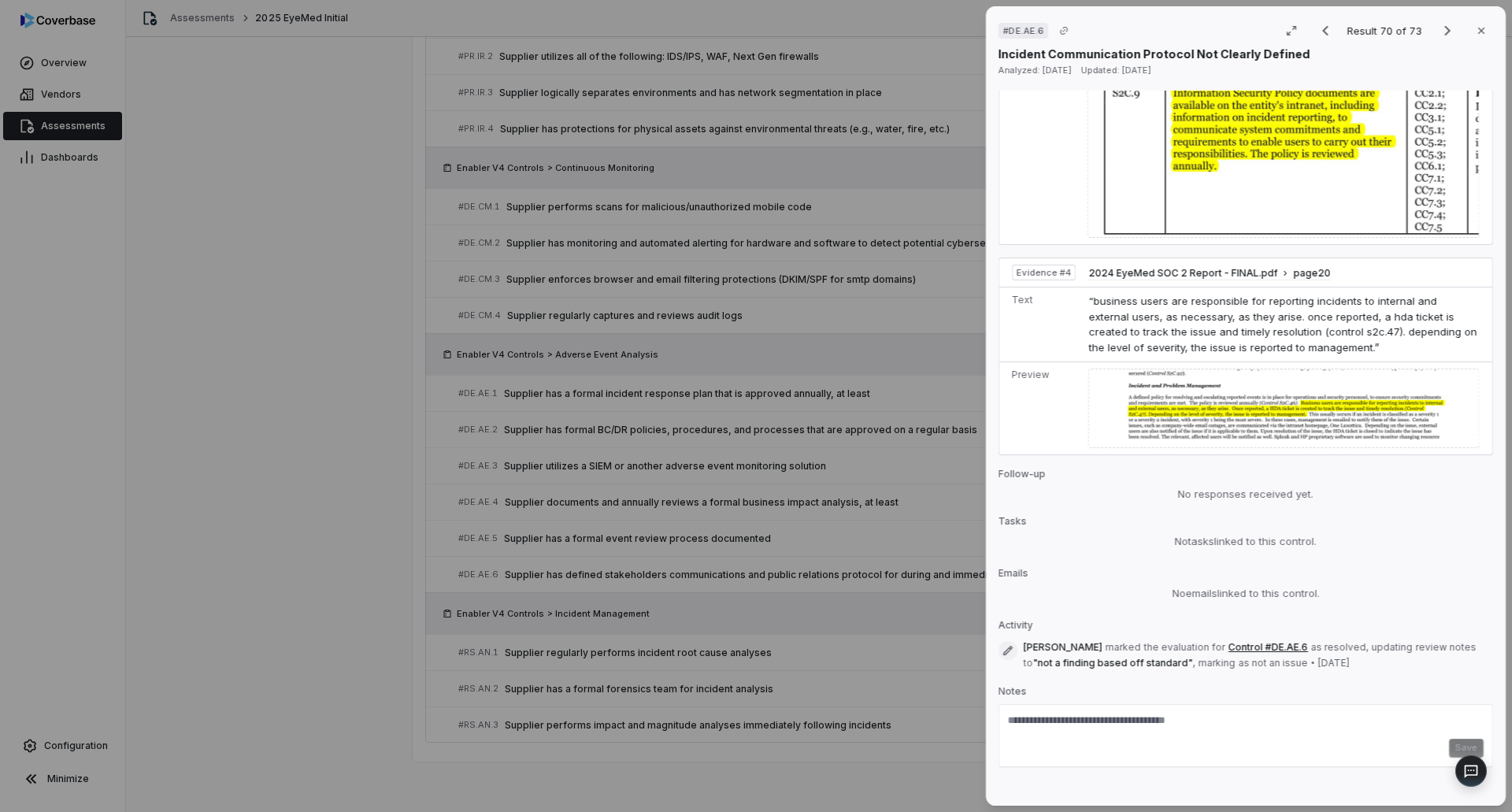
scroll to position [1386, 0]
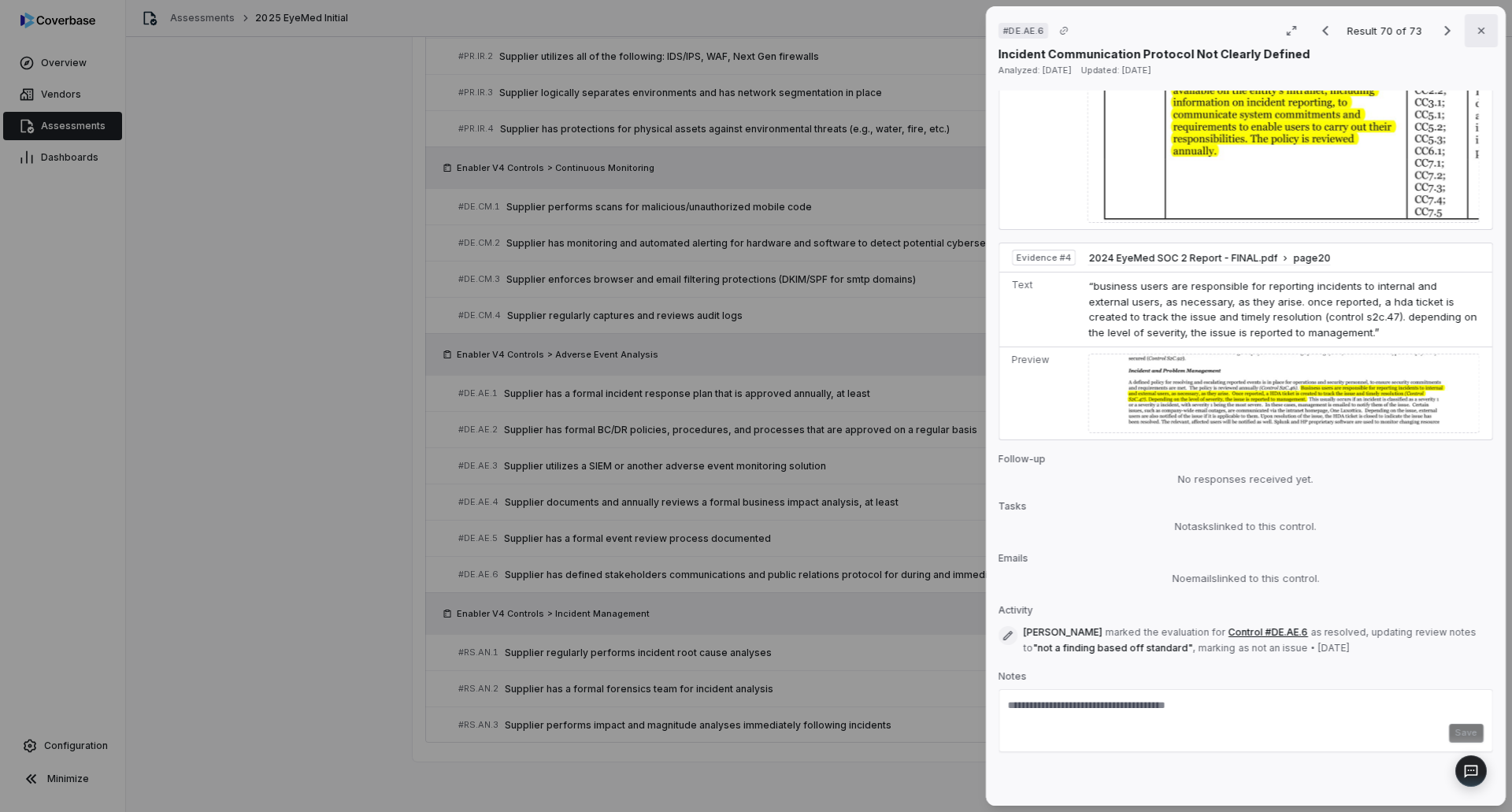
click at [1478, 24] on icon "button" at bounding box center [1480, 30] width 13 height 13
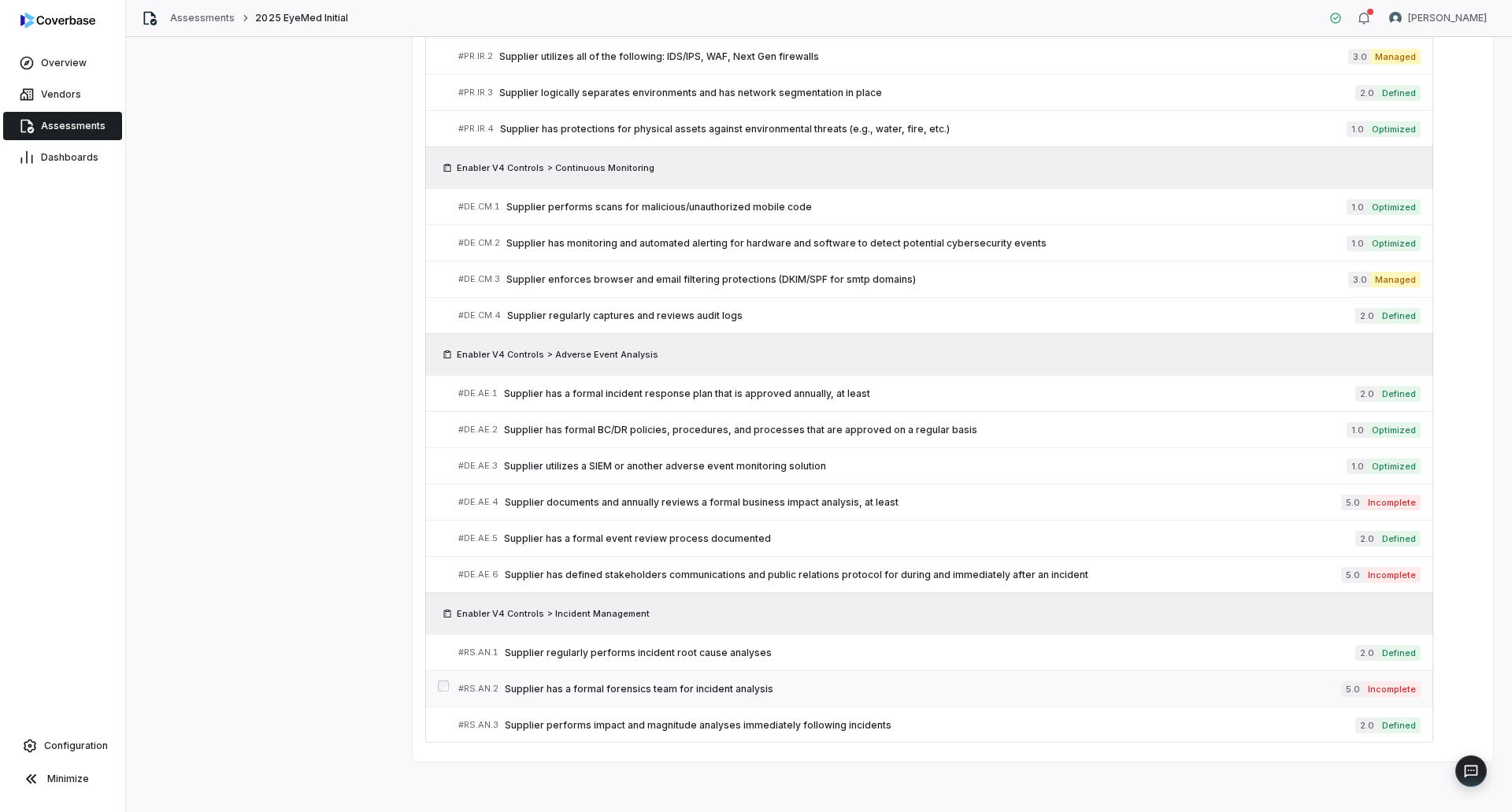
click at [971, 700] on link "# RS.AN.2 Supplier has a formal forensics team for incident analysis 5.0 Incomp…" at bounding box center [939, 689] width 962 height 36
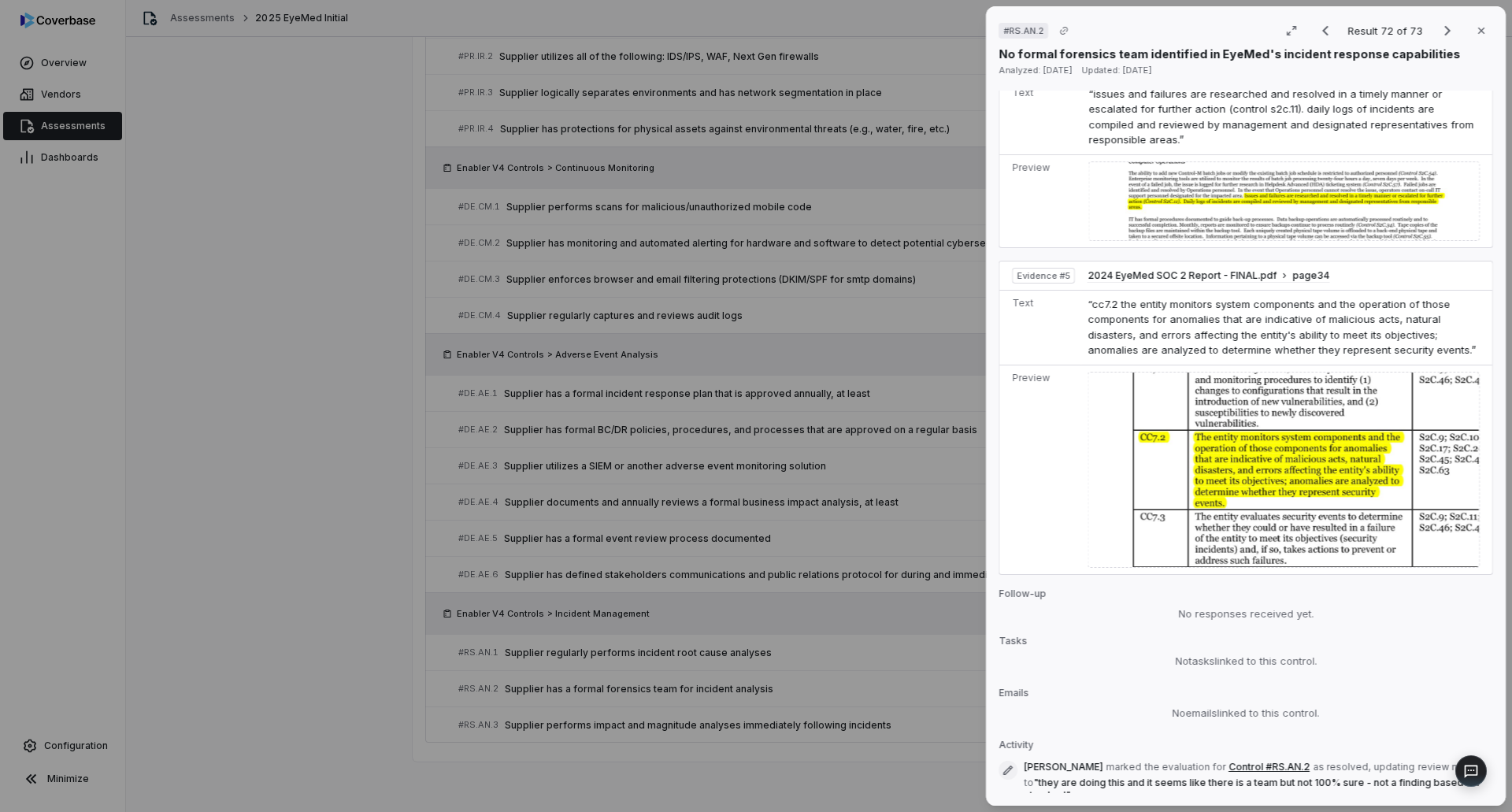
scroll to position [1715, 0]
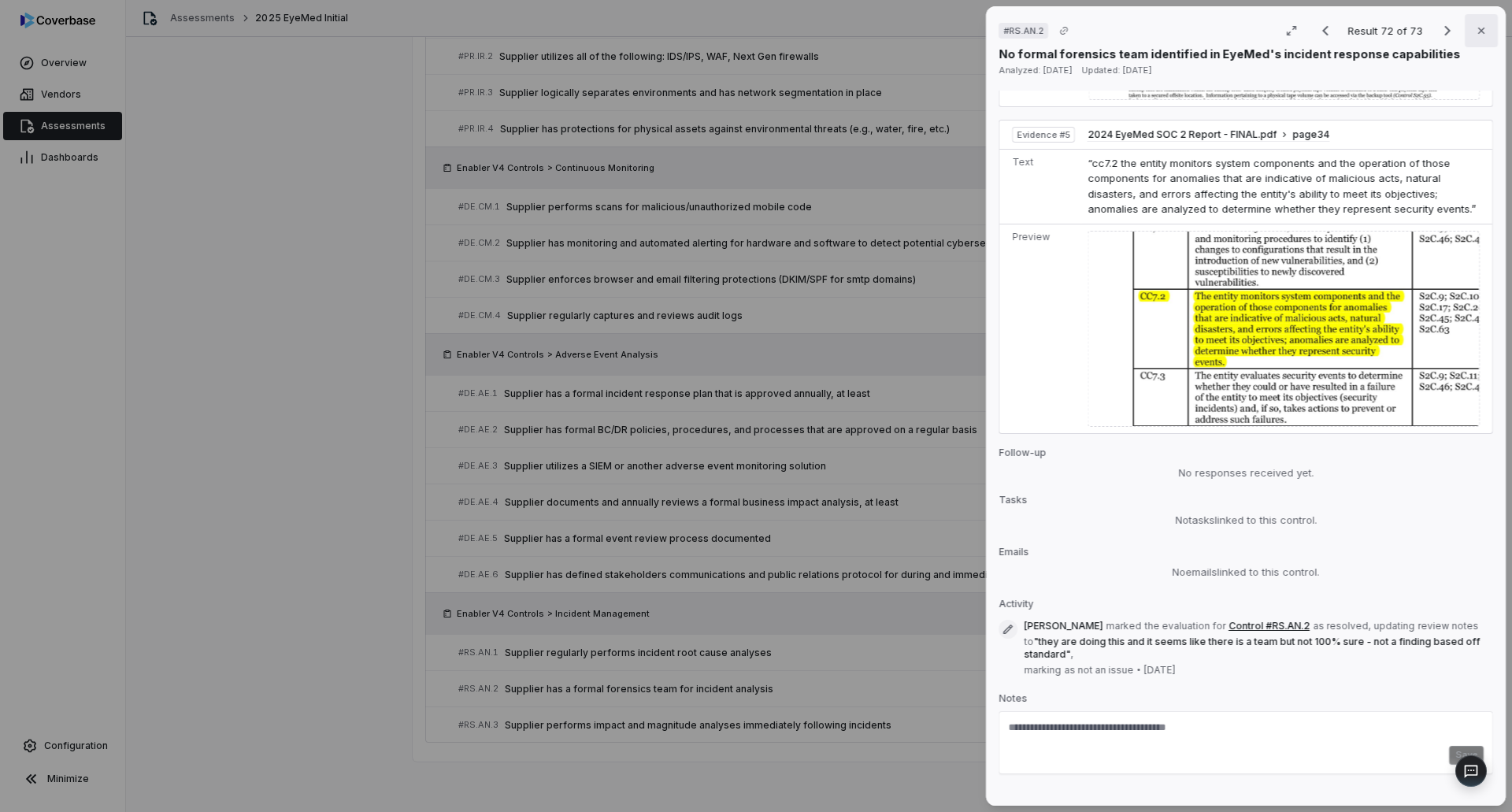
click at [1472, 20] on button "Close" at bounding box center [1481, 31] width 33 height 33
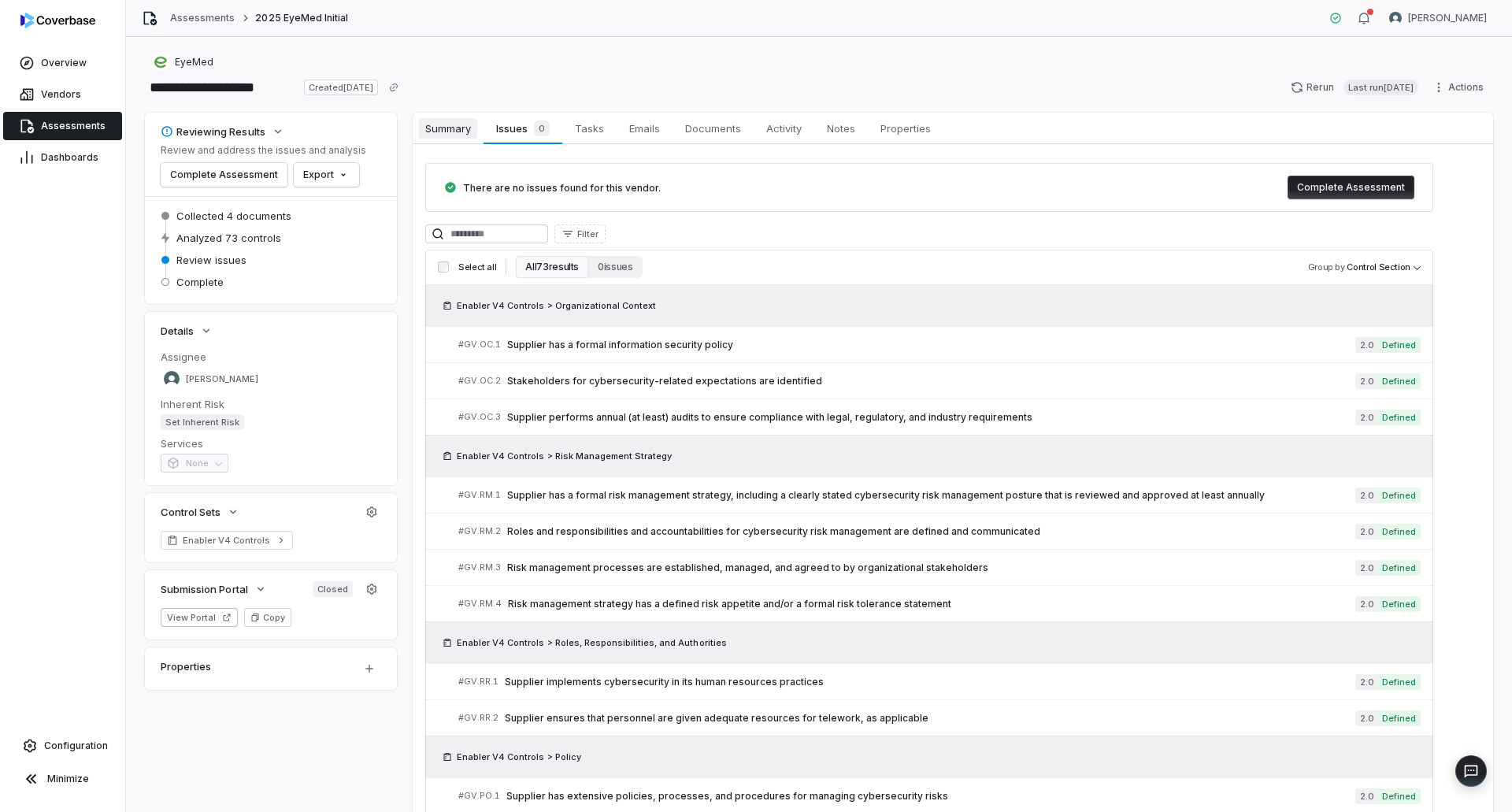
click at [445, 131] on span "Summary" at bounding box center [447, 127] width 58 height 20
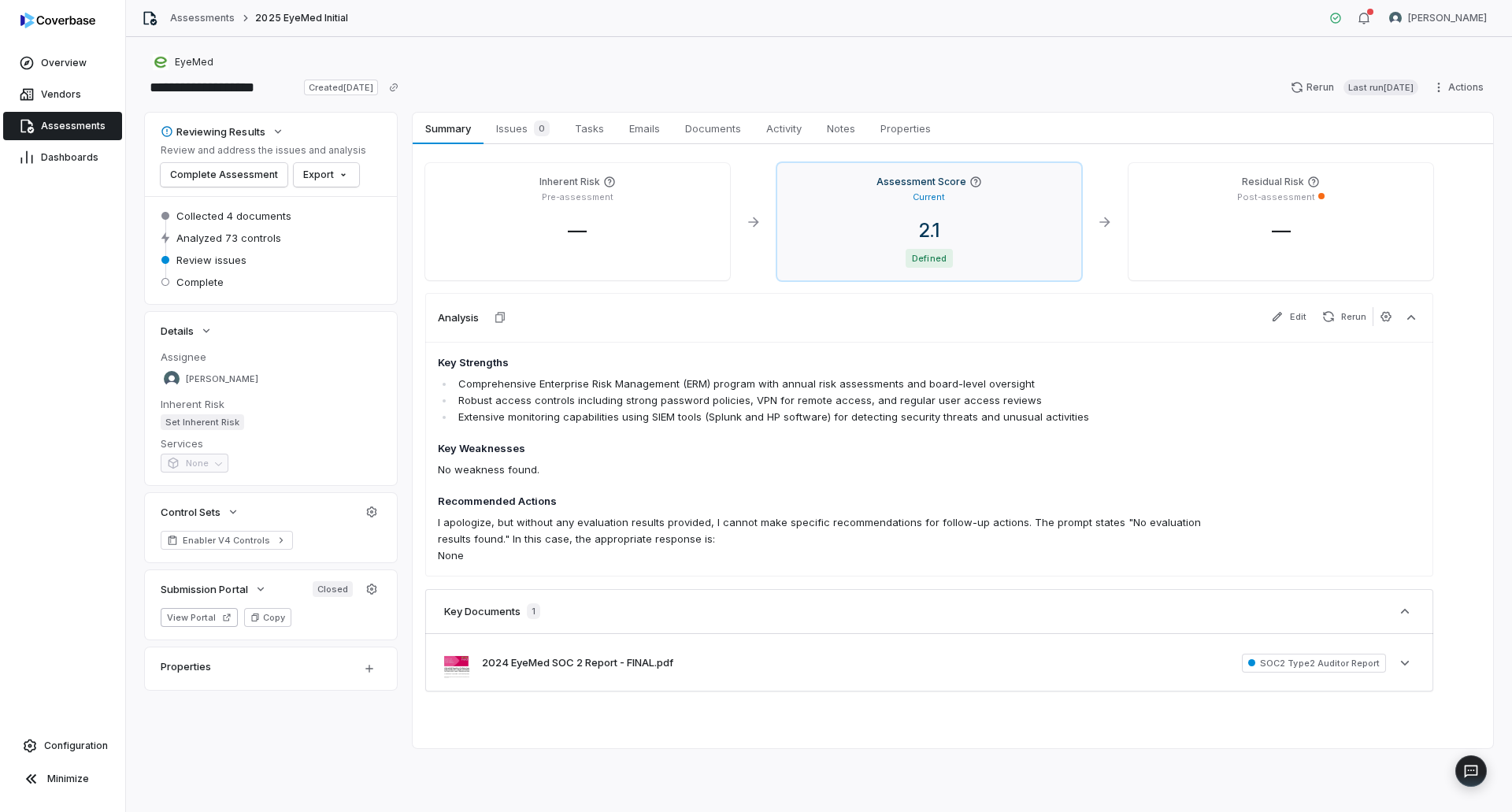
click at [920, 233] on span "2.1" at bounding box center [929, 230] width 45 height 23
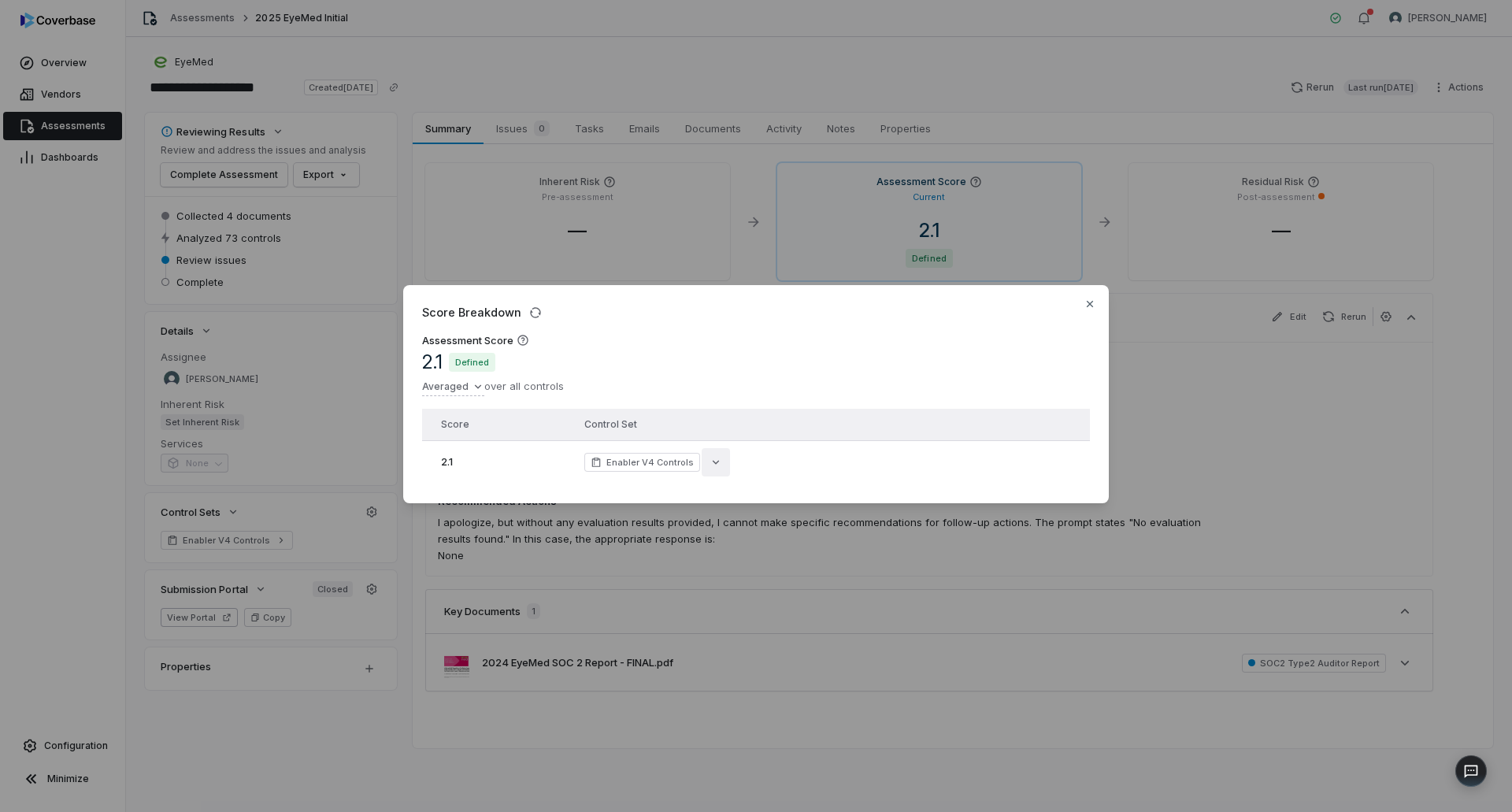
click at [712, 456] on icon "button" at bounding box center [716, 462] width 13 height 13
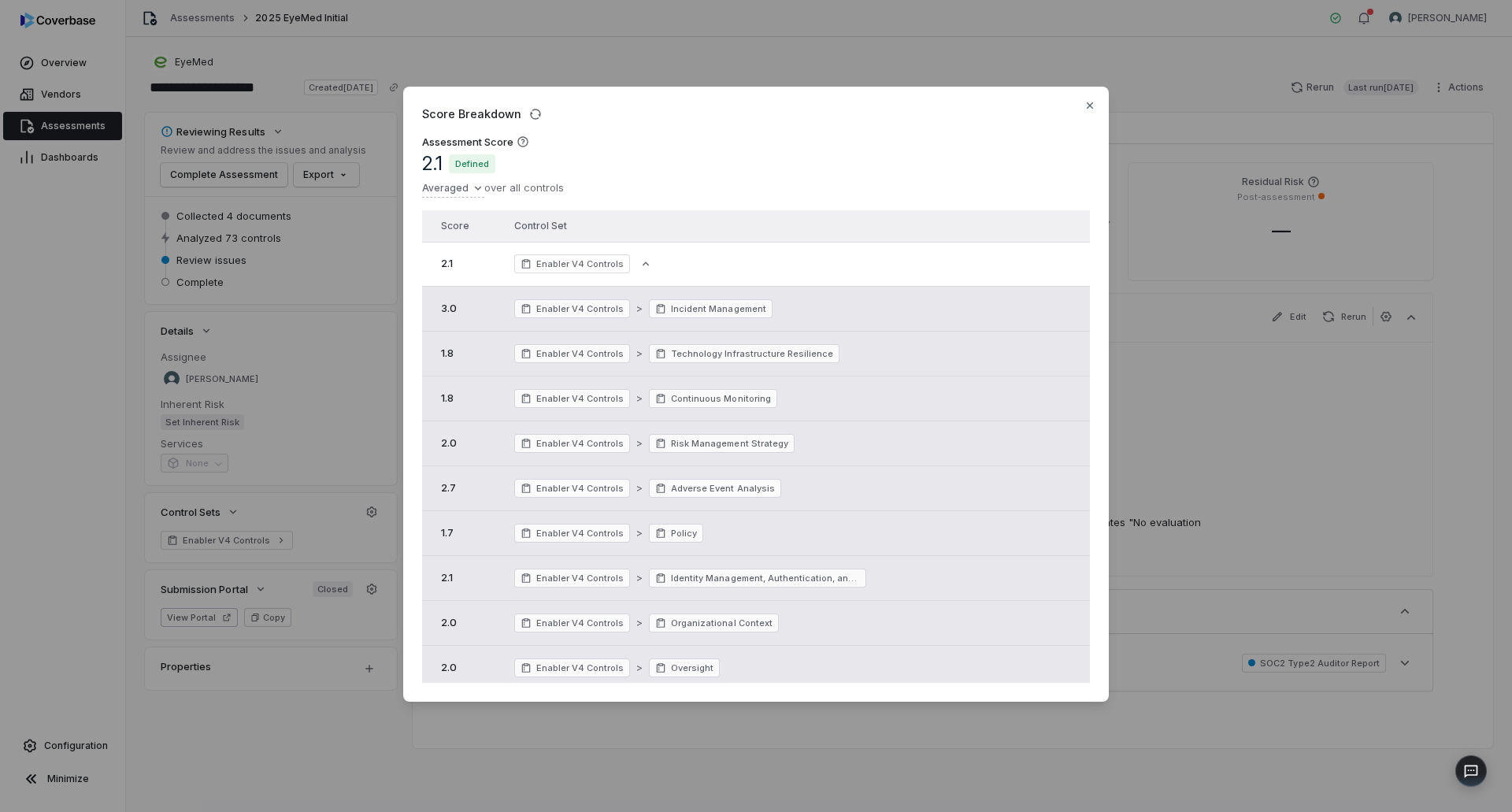
click at [611, 740] on div "Score Breakdown Assessment Score 2.1 Defined Averaged over all controls Score C…" at bounding box center [756, 406] width 1512 height 689
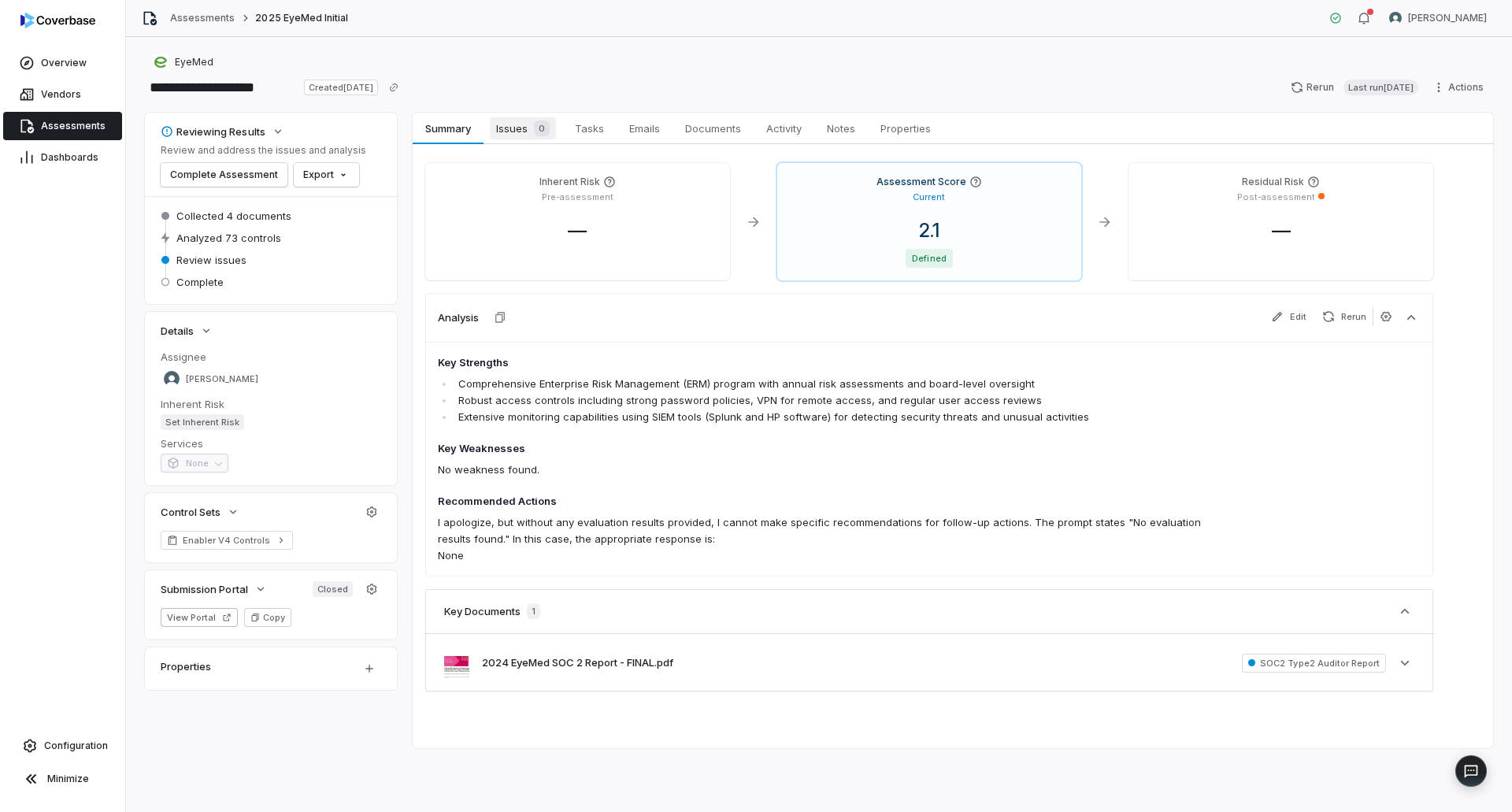
click at [534, 126] on span "0" at bounding box center [542, 128] width 15 height 15
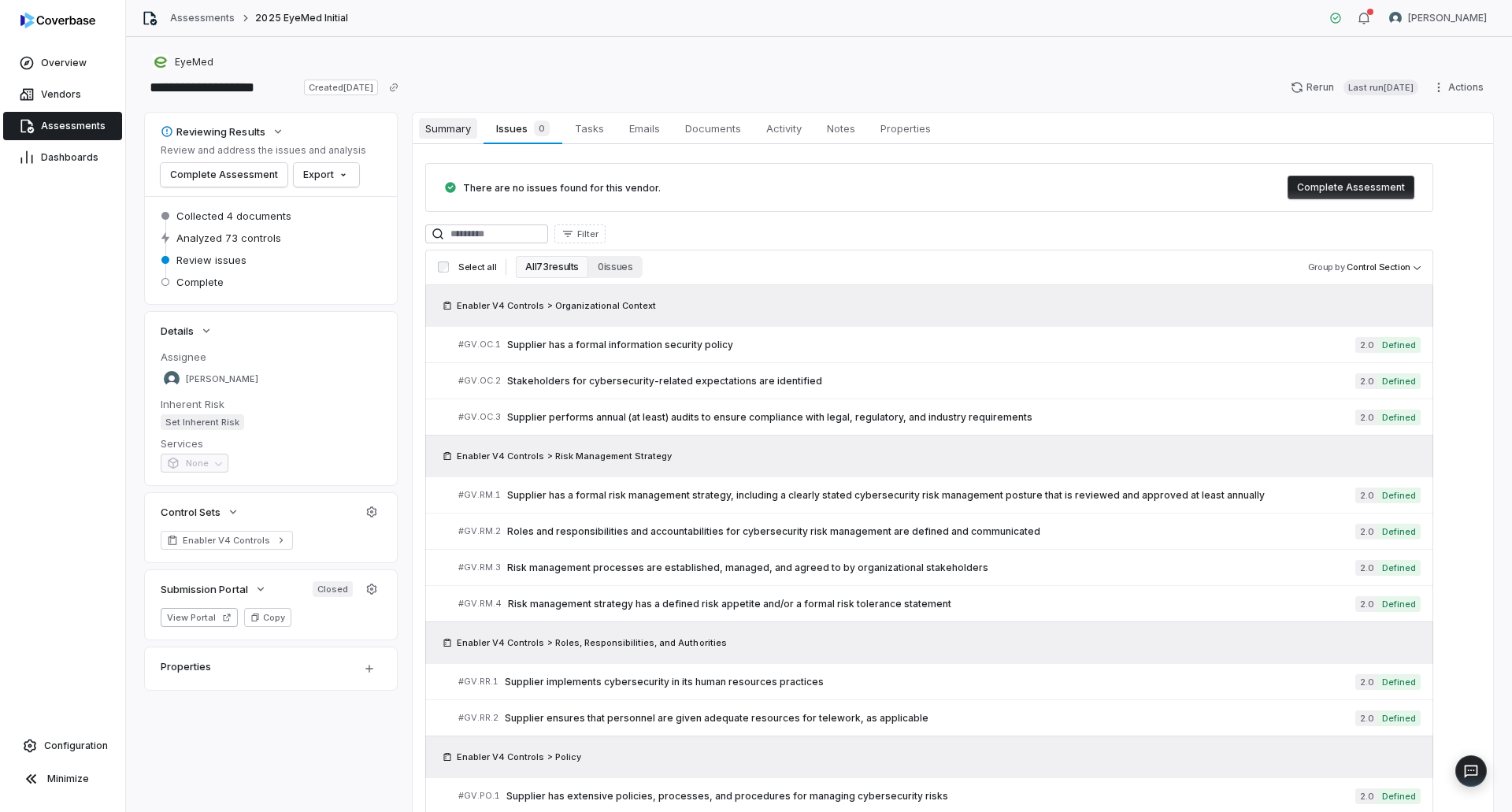
click at [445, 135] on span "Summary" at bounding box center [447, 127] width 58 height 20
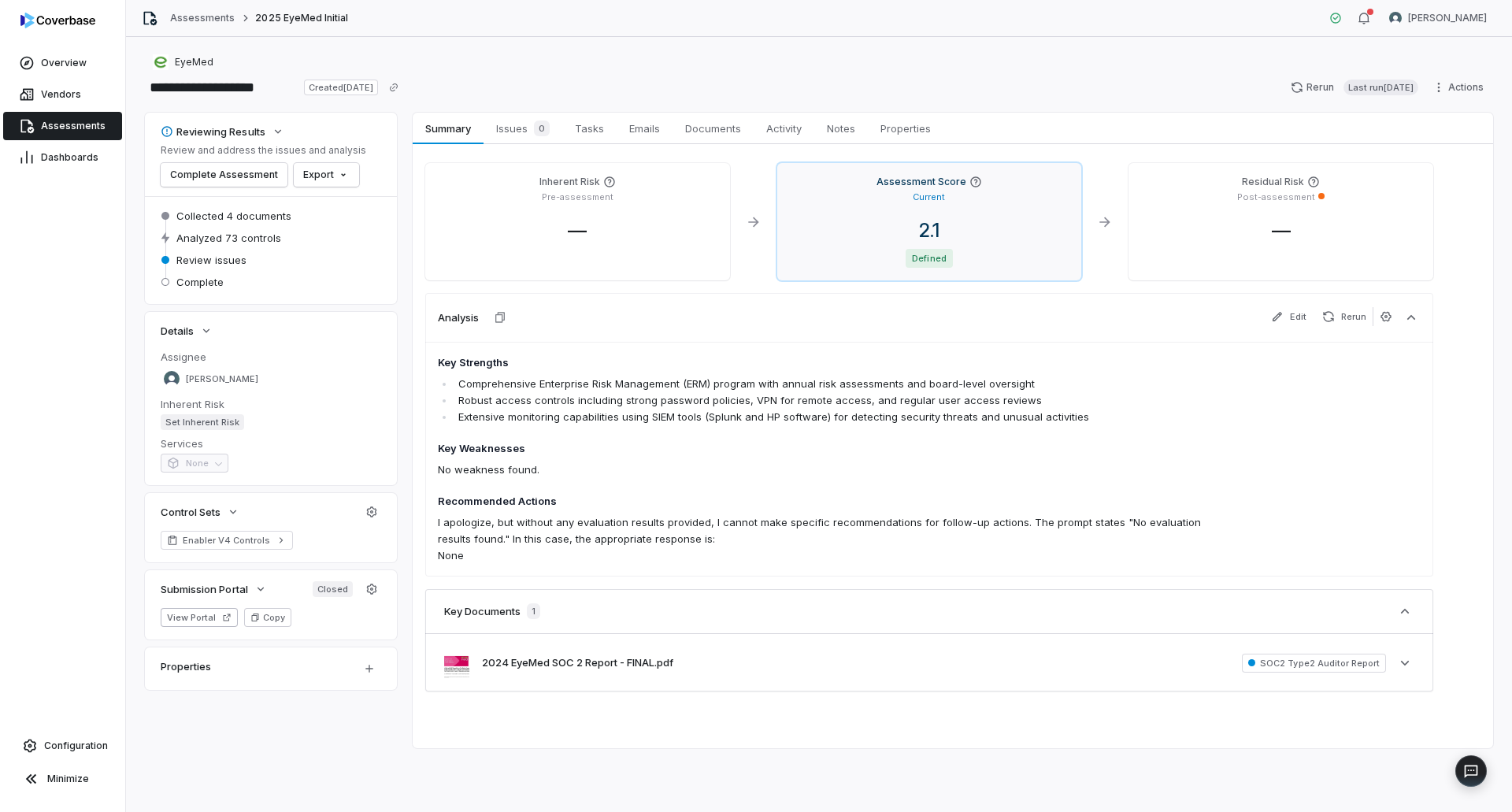
click at [1048, 244] on div "2.1 Defined" at bounding box center [930, 243] width 280 height 49
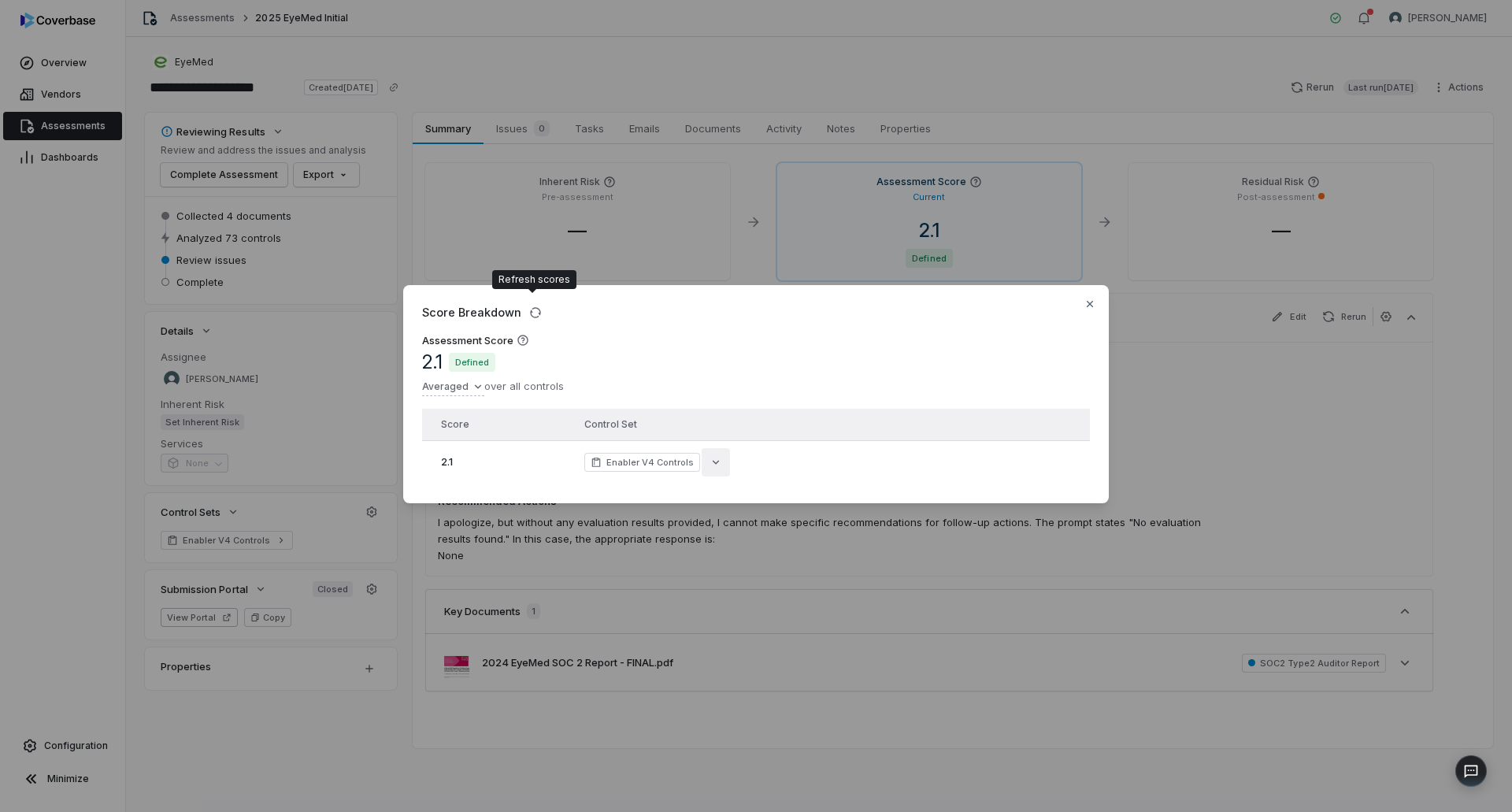
click at [710, 456] on icon "button" at bounding box center [716, 462] width 13 height 13
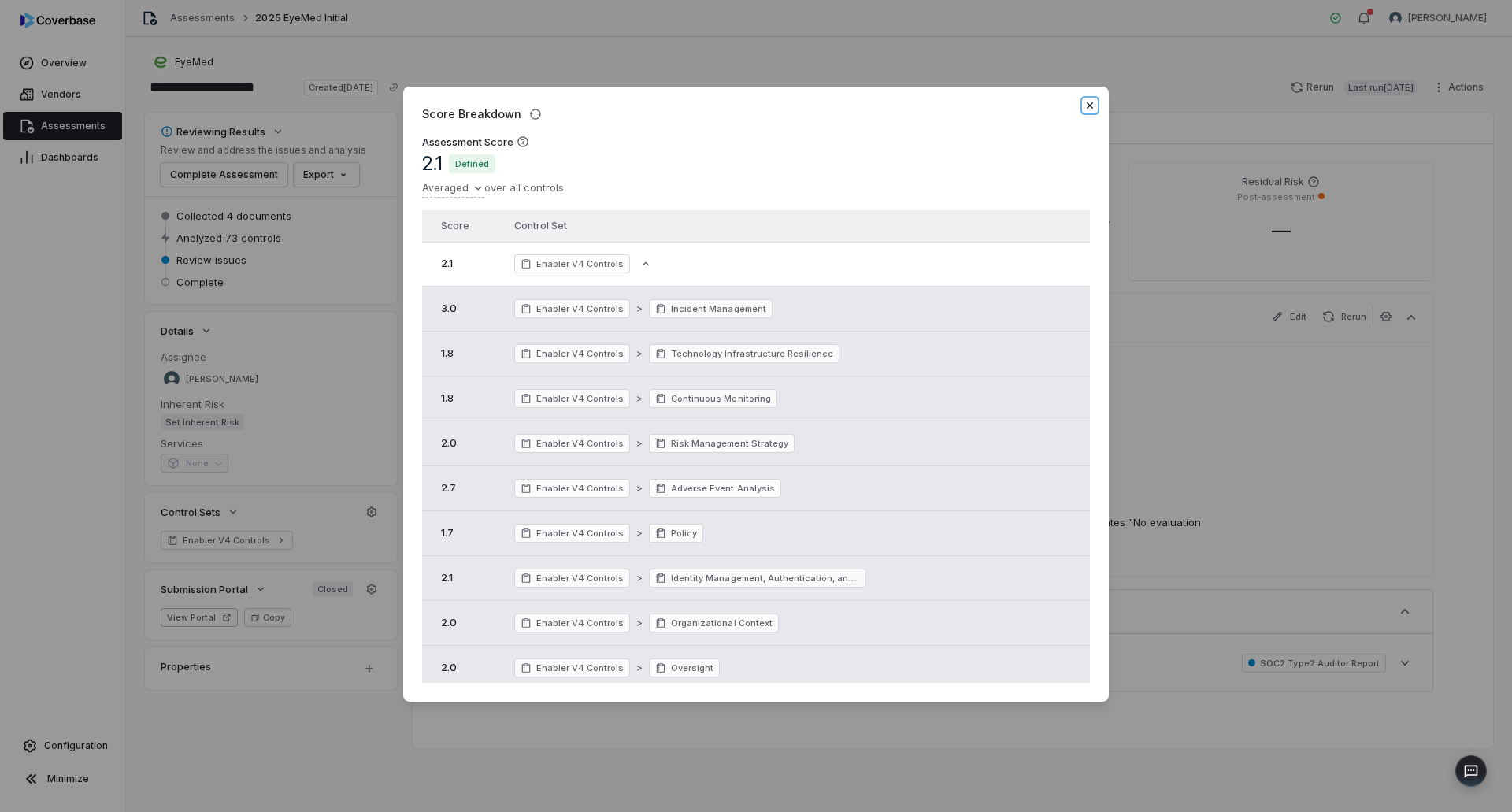
click at [1092, 103] on icon "button" at bounding box center [1089, 105] width 13 height 13
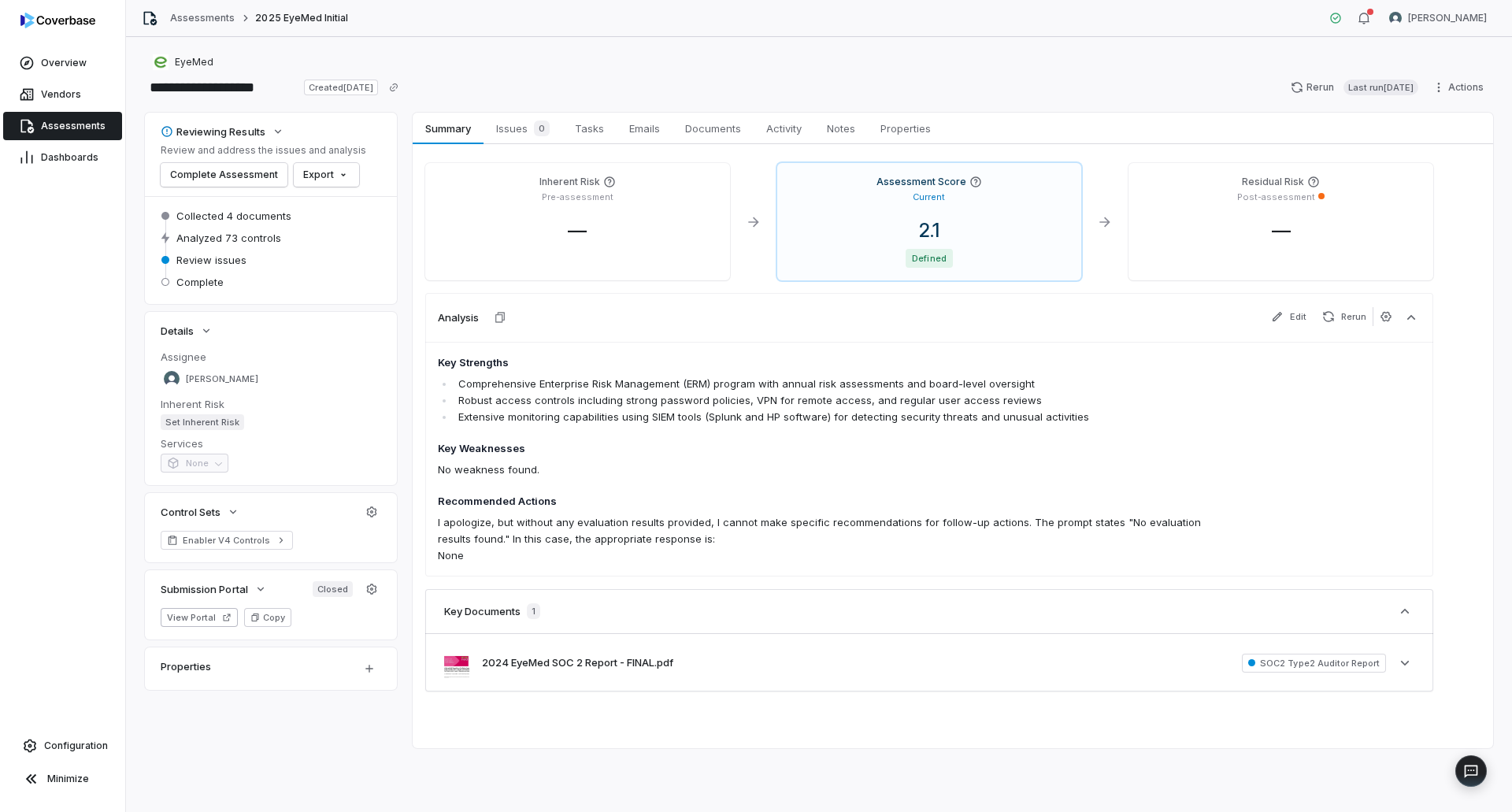
click at [83, 125] on span "Assessments" at bounding box center [72, 125] width 65 height 13
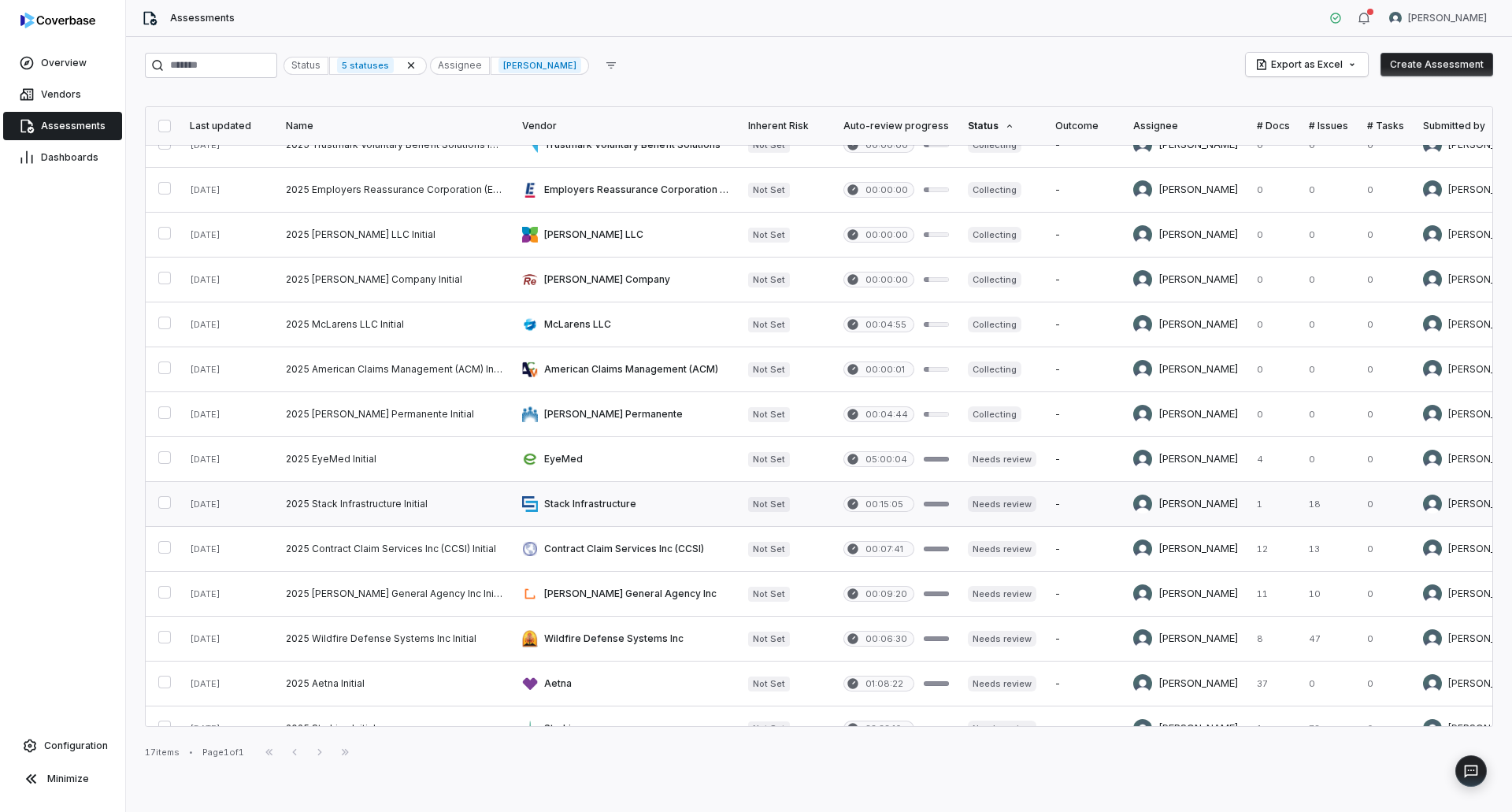
scroll to position [189, 0]
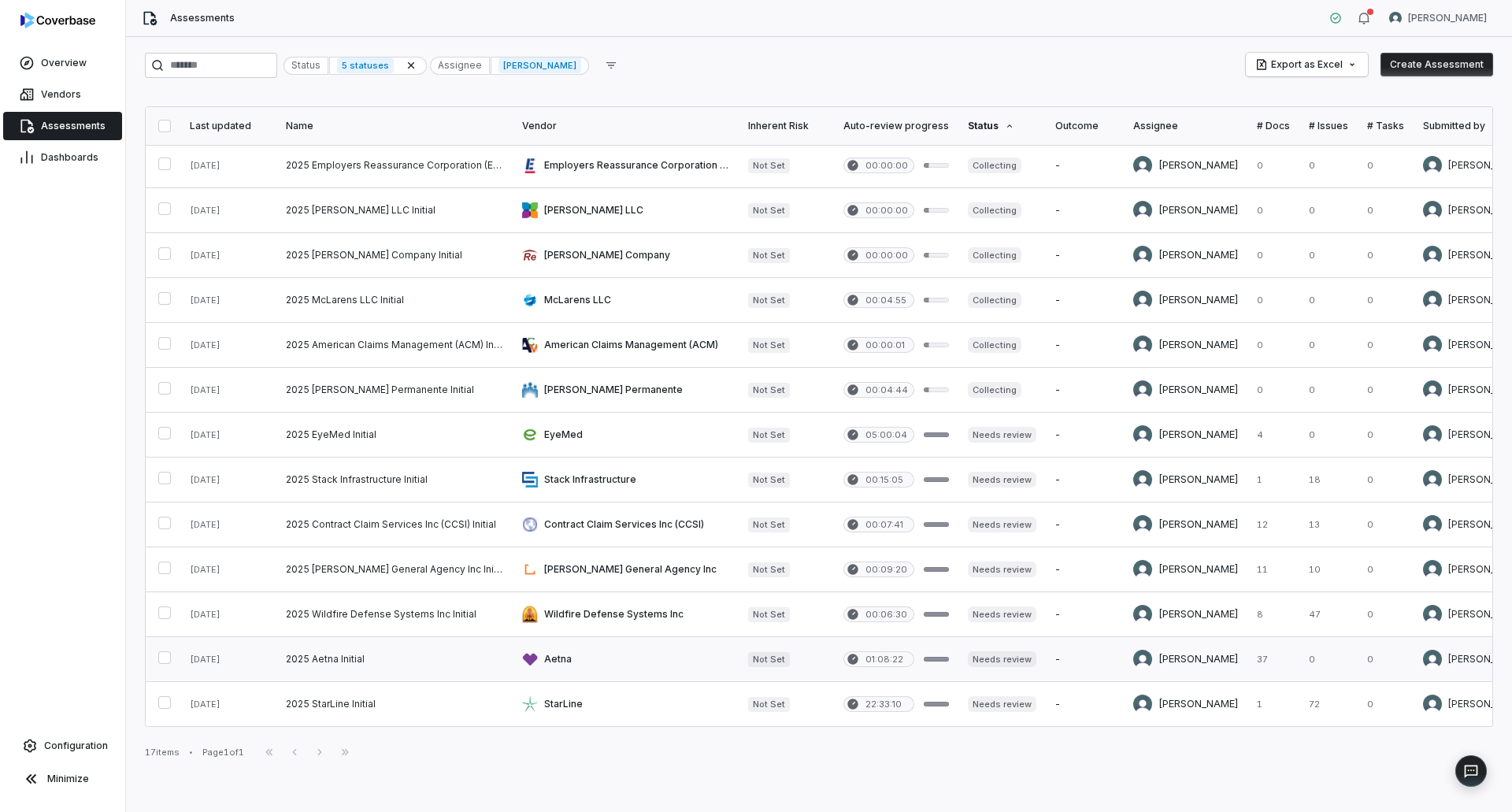
click at [603, 652] on link at bounding box center [626, 660] width 226 height 44
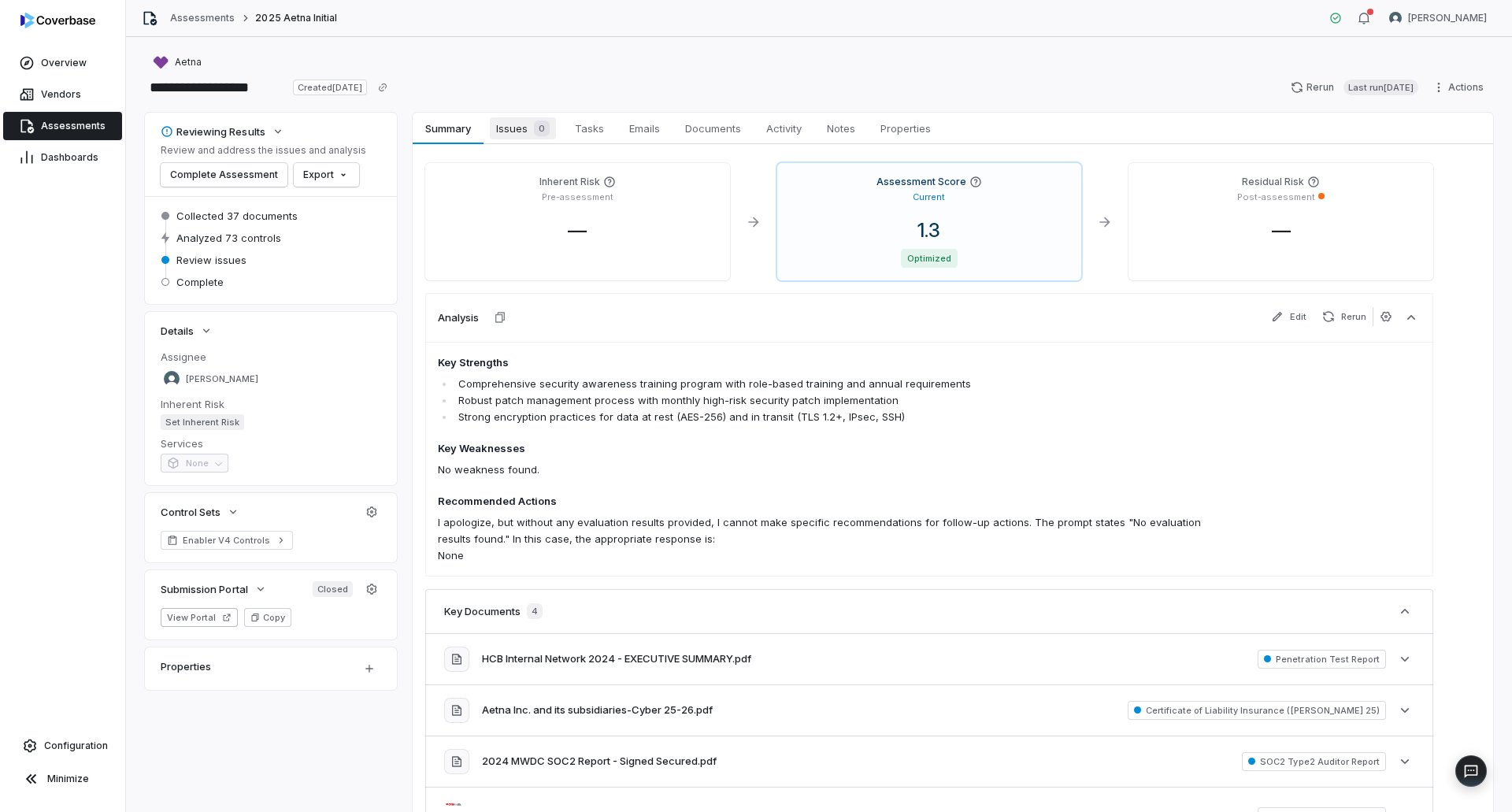
click at [509, 126] on span "Issues 0" at bounding box center [523, 128] width 67 height 22
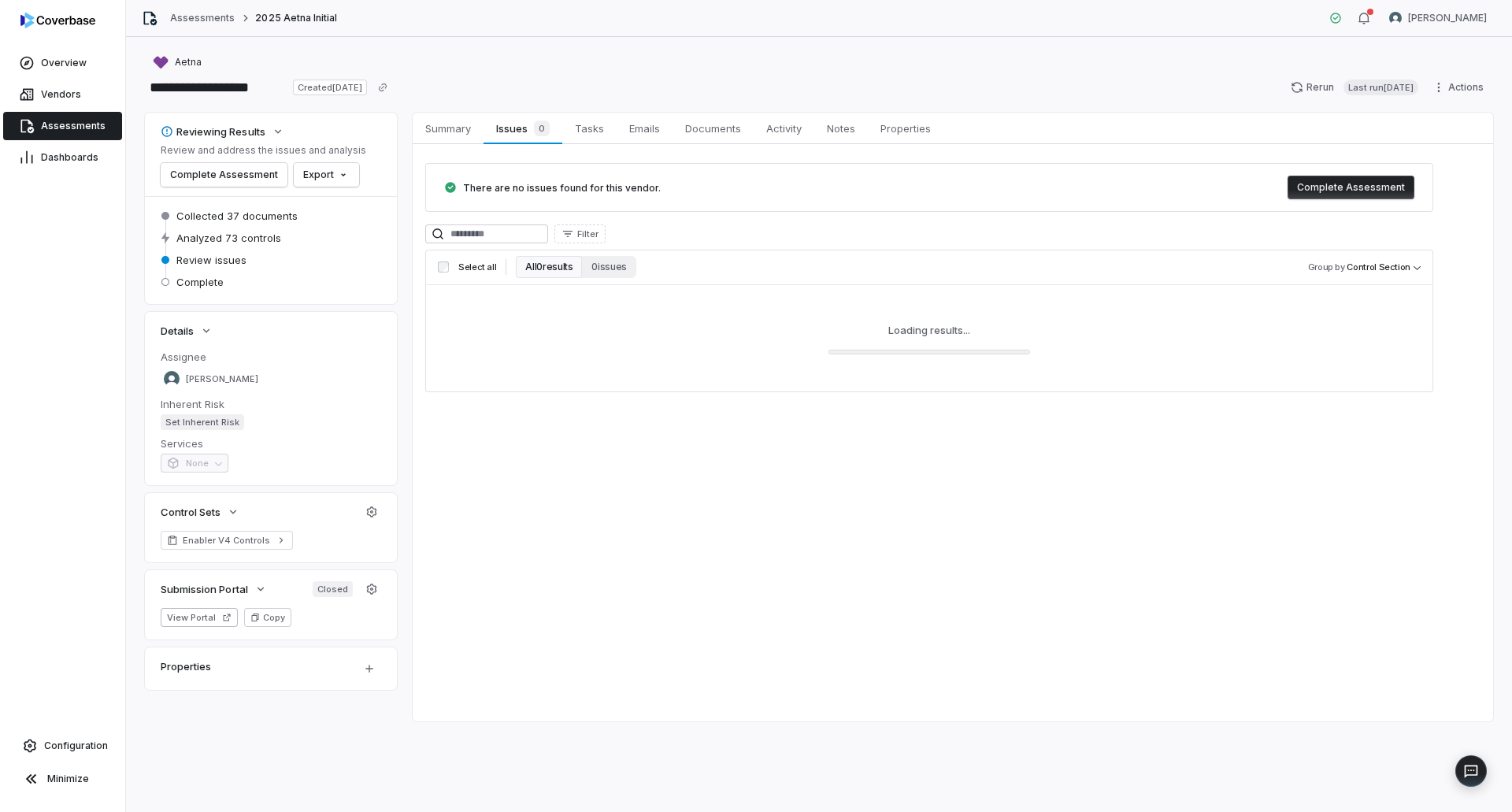
click at [1353, 179] on button "Complete Assessment" at bounding box center [1350, 187] width 126 height 23
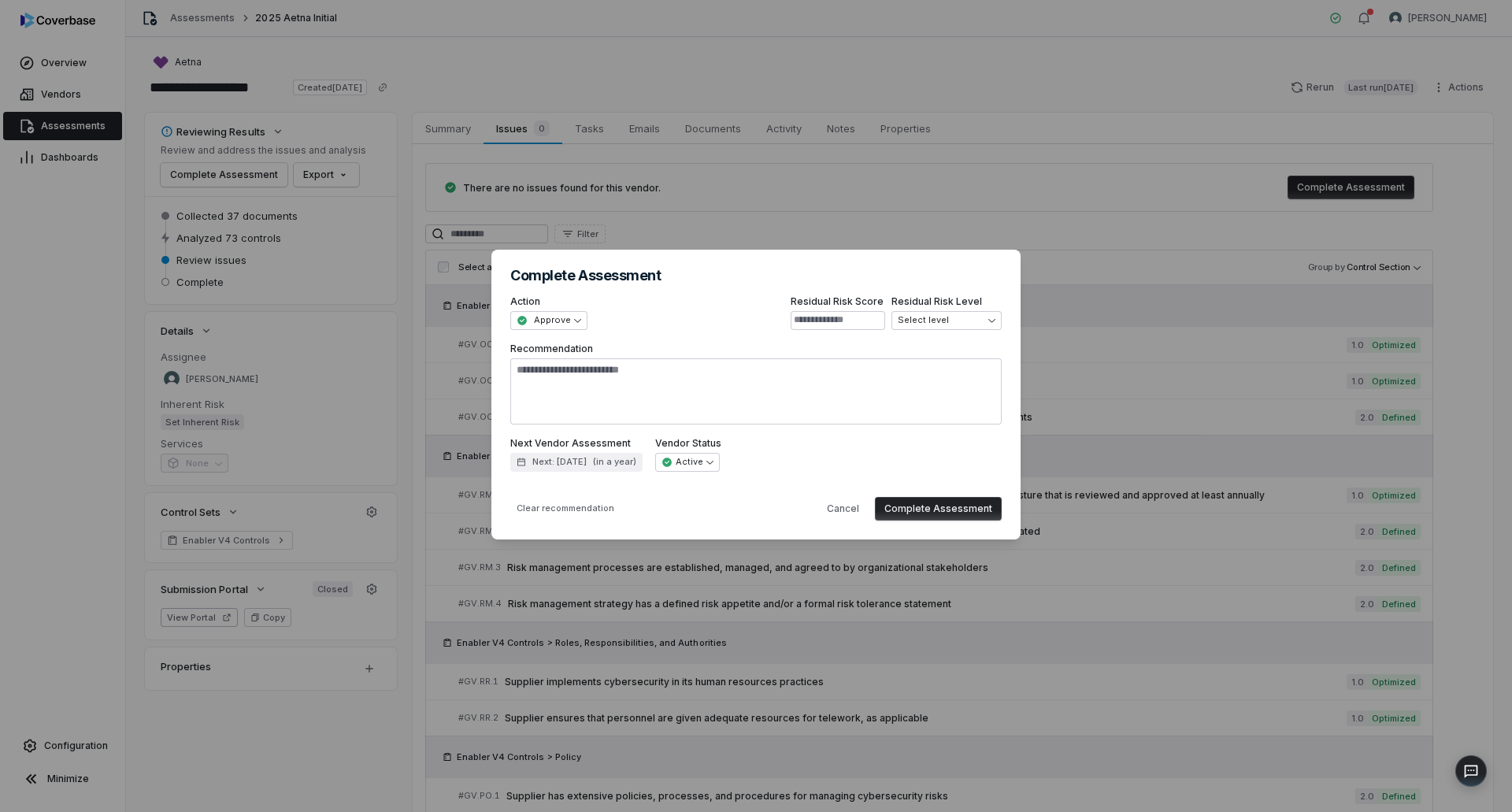
click at [932, 513] on button "Complete Assessment" at bounding box center [937, 508] width 126 height 23
type textarea "*"
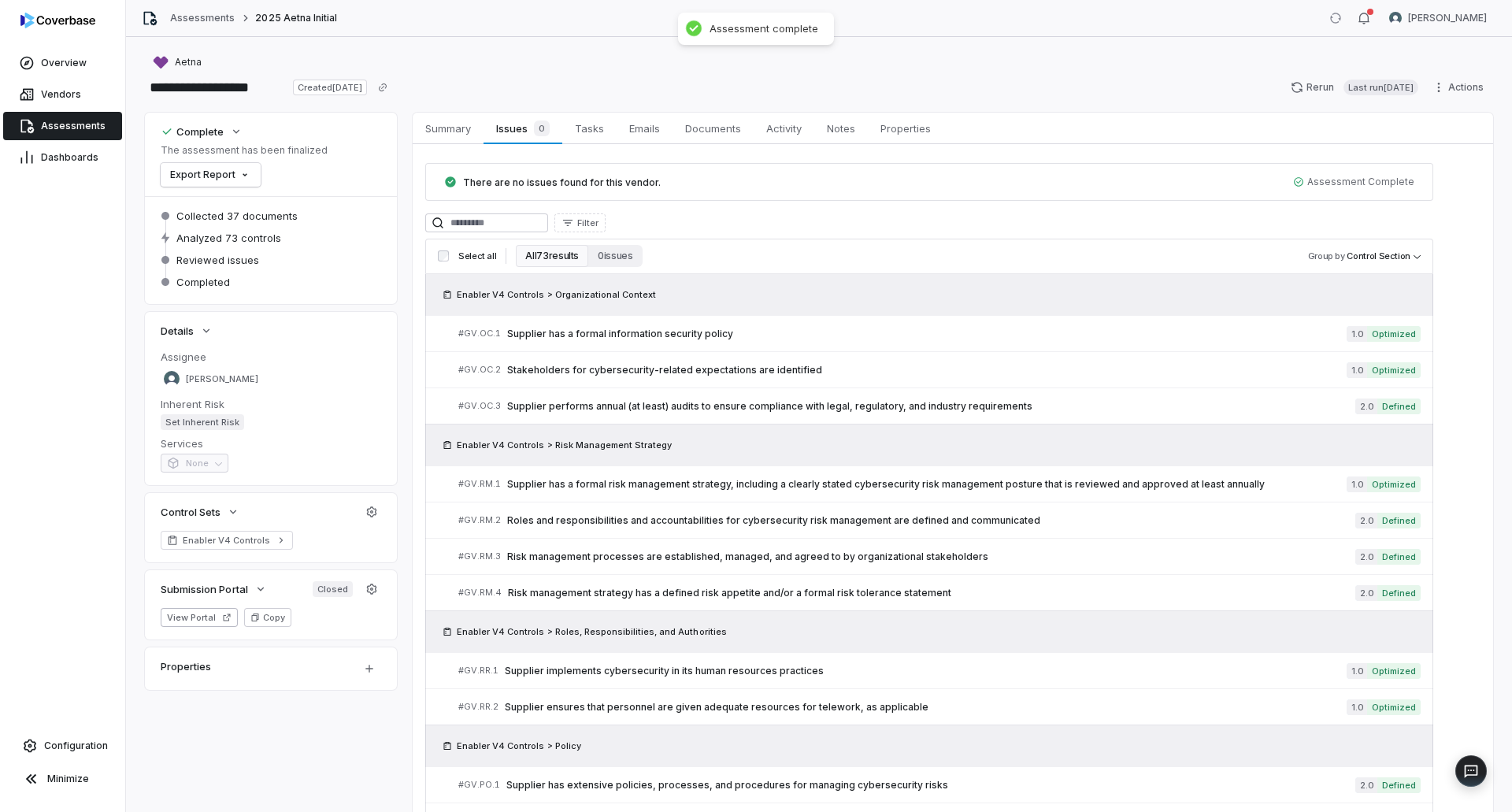
click at [81, 125] on span "Assessments" at bounding box center [72, 125] width 65 height 13
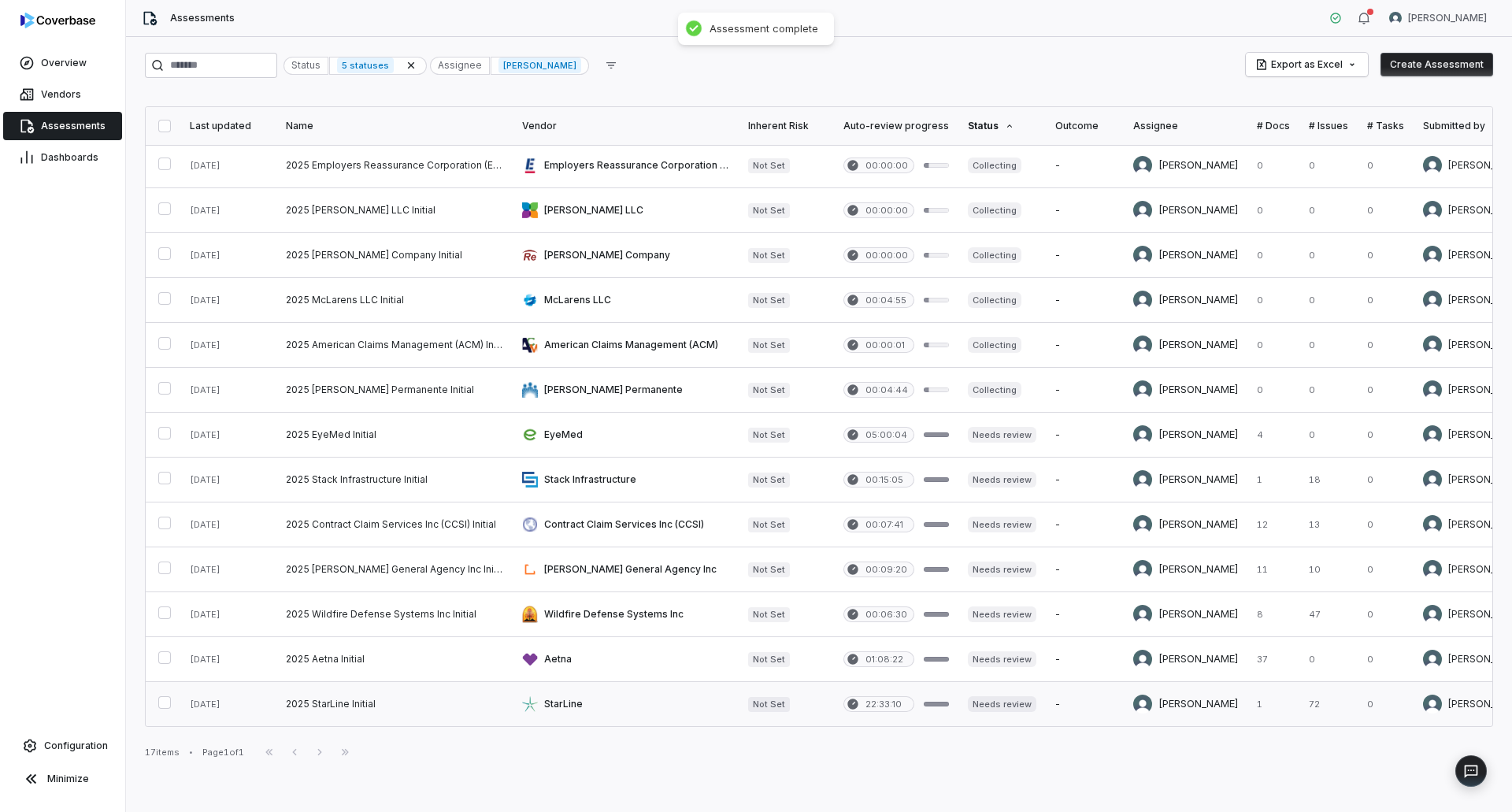
scroll to position [144, 0]
